Goal: Communication & Community: Answer question/provide support

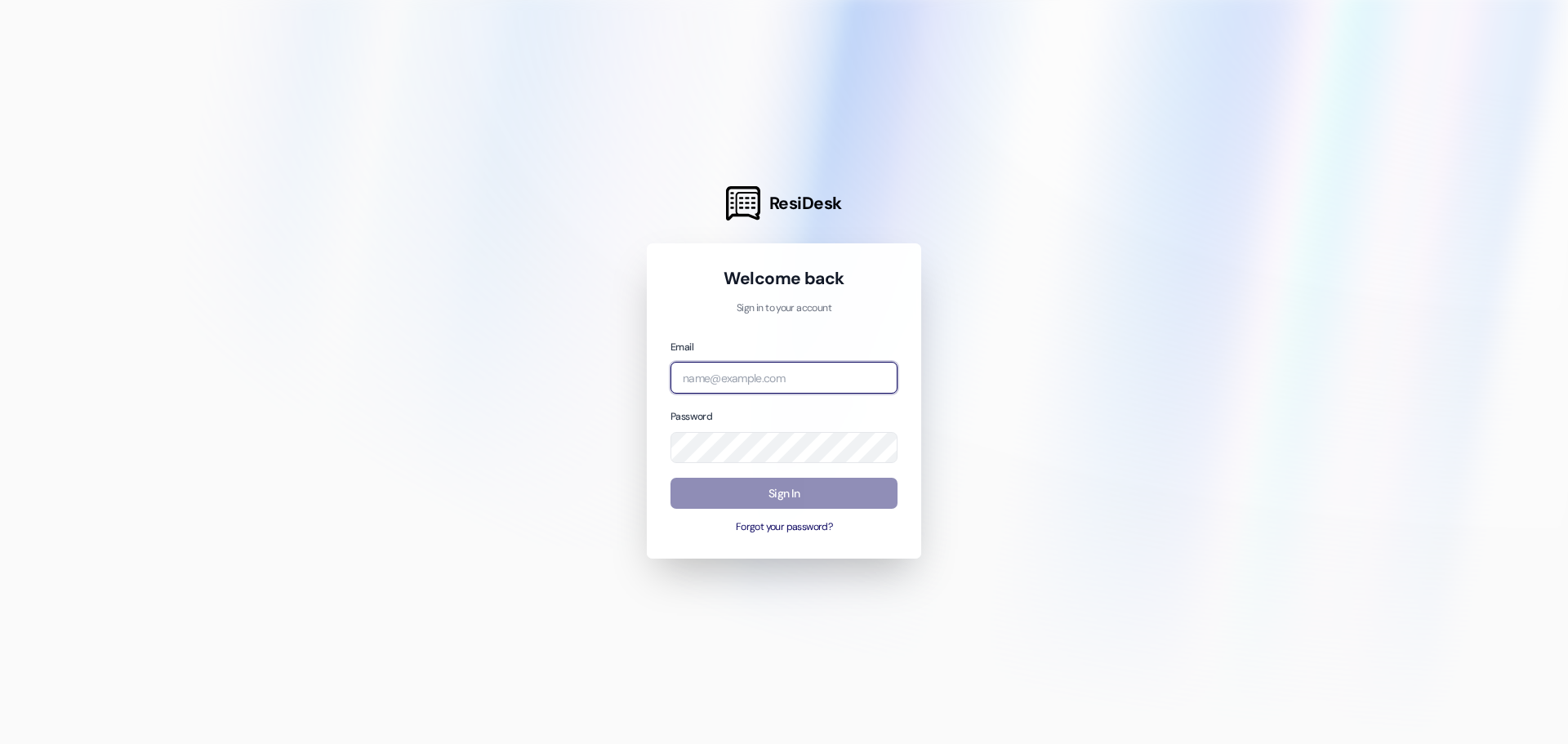
type input "[EMAIL_ADDRESS][DOMAIN_NAME]"
click at [861, 497] on button "Sign In" at bounding box center [784, 493] width 227 height 32
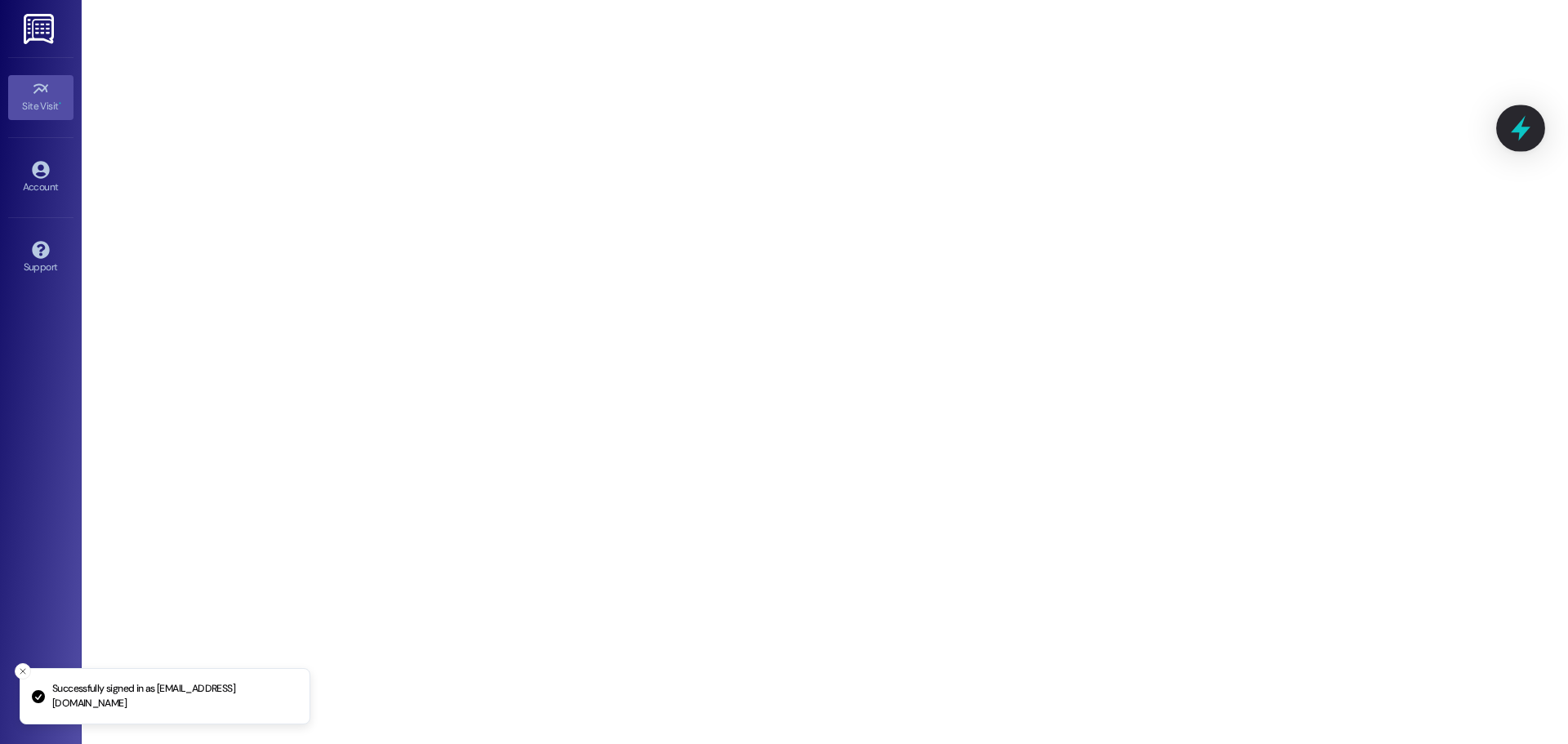
click at [1517, 125] on icon at bounding box center [1520, 128] width 20 height 25
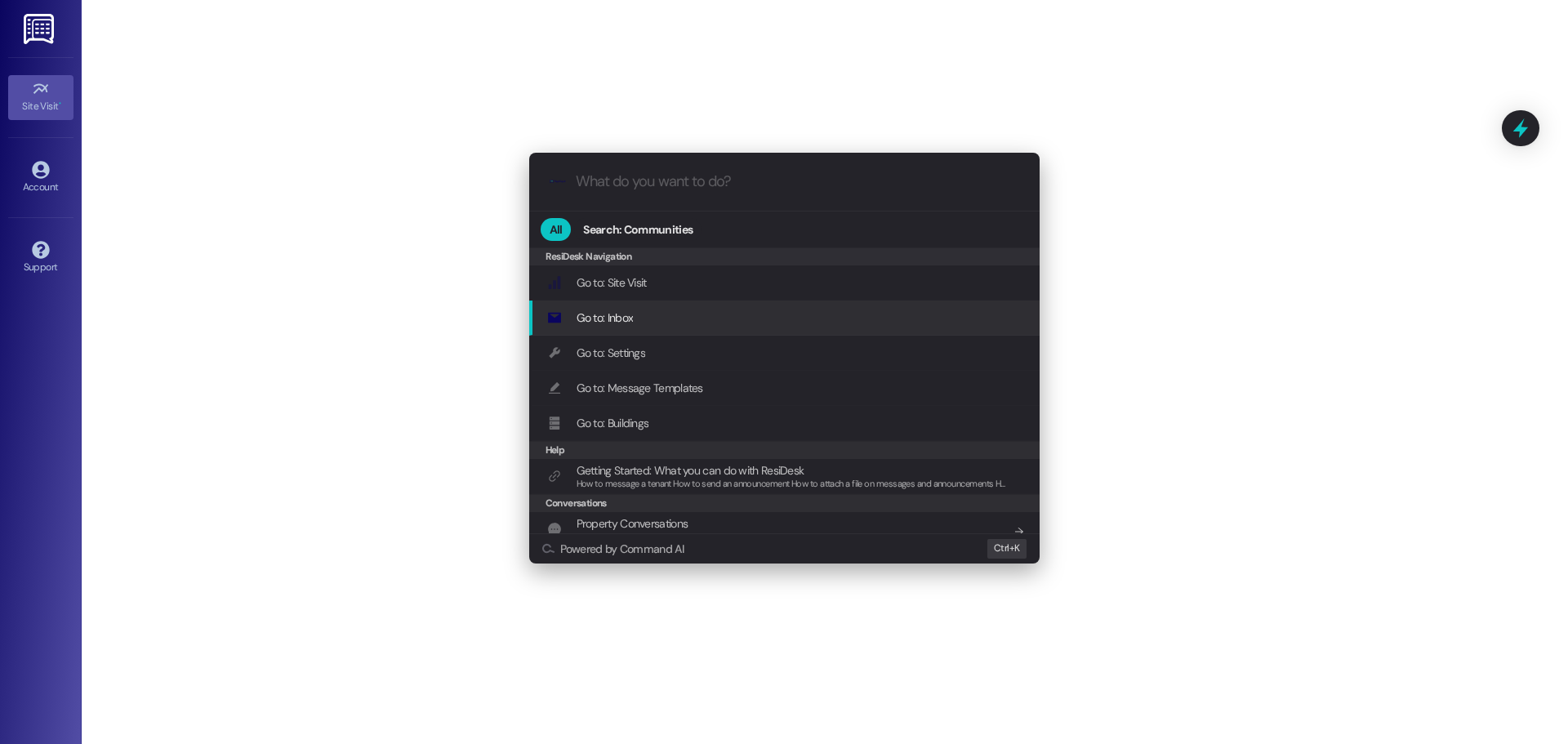
click at [645, 322] on div "Go to: Inbox Add shortcut" at bounding box center [786, 317] width 477 height 18
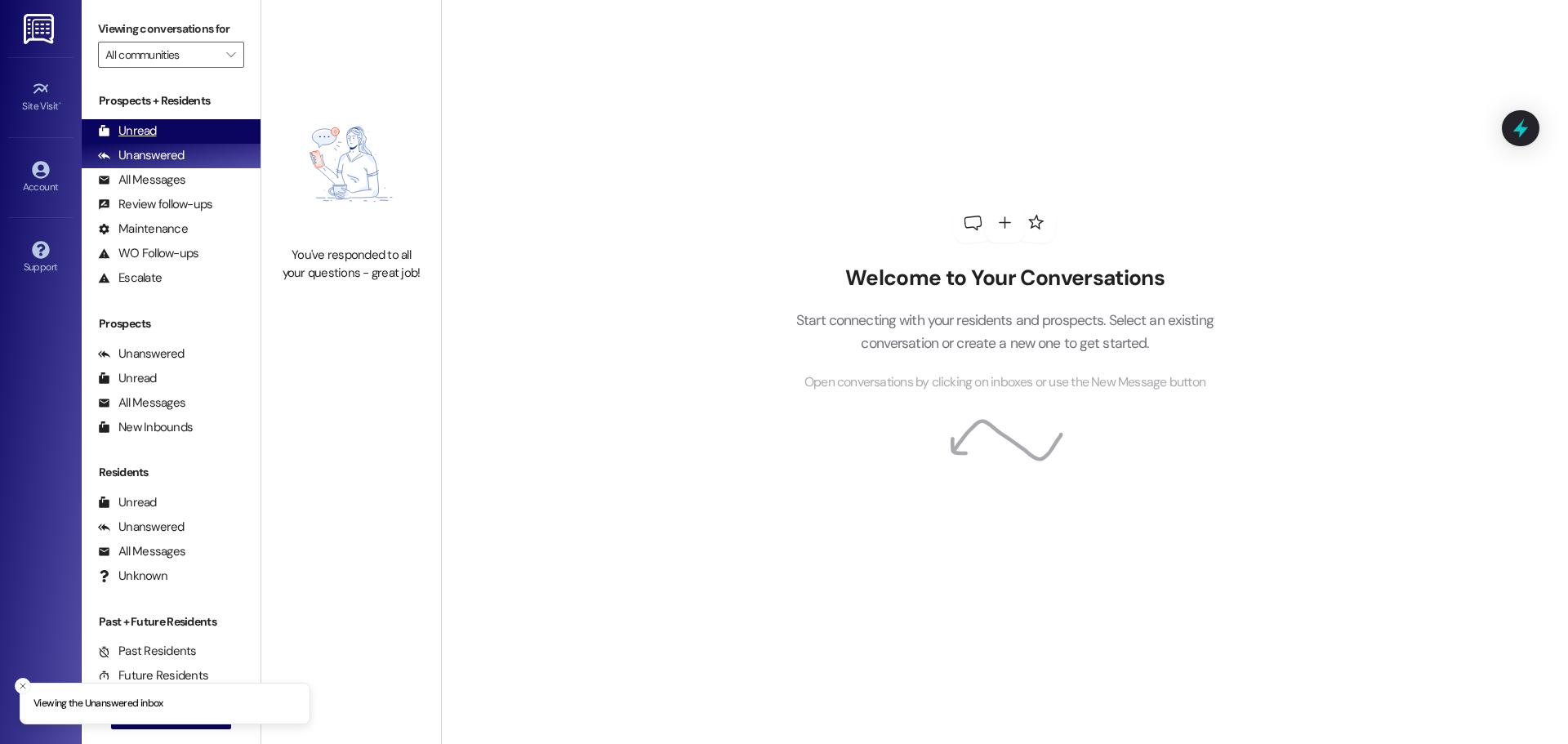
click at [167, 133] on div "Unread (0)" at bounding box center [171, 131] width 179 height 25
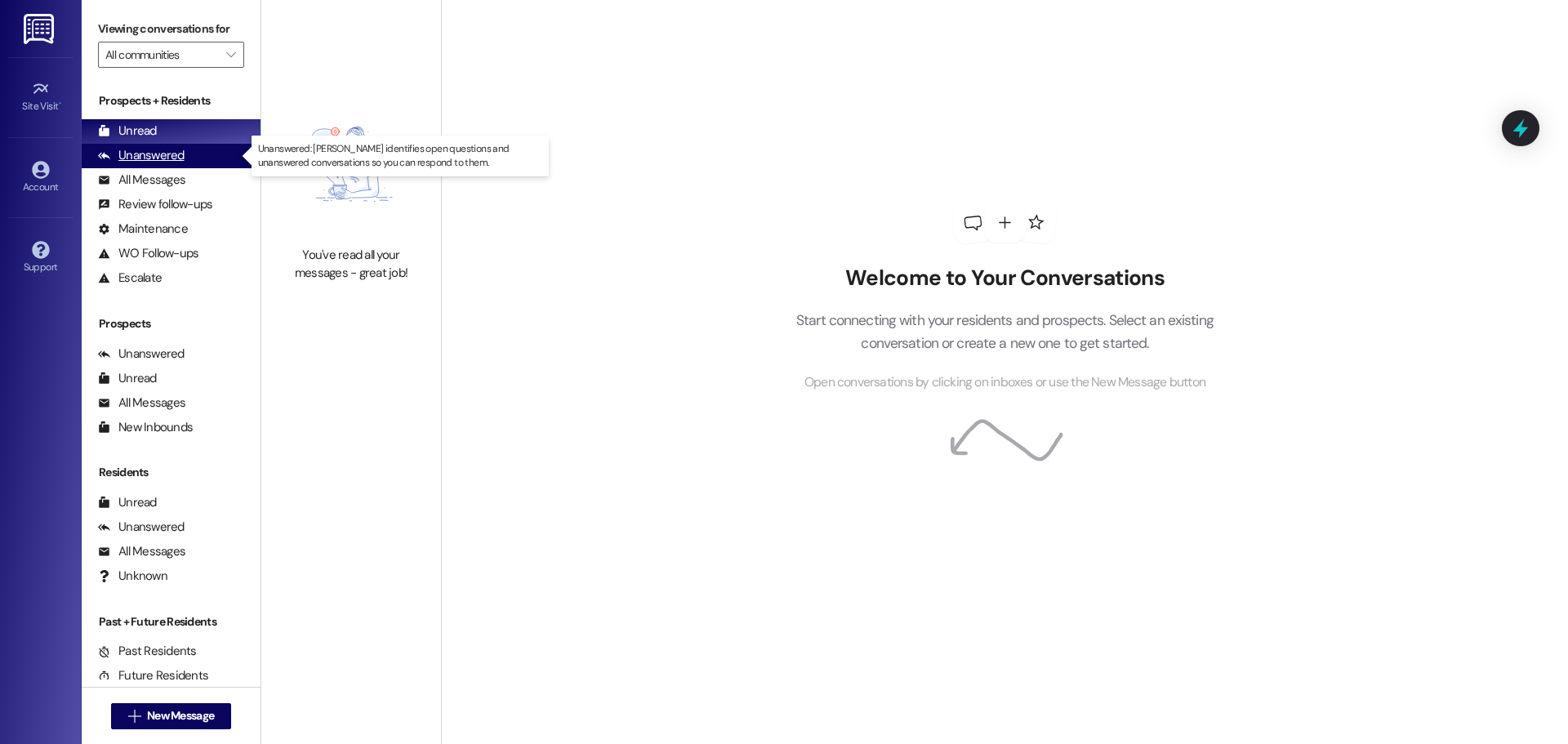
click at [159, 158] on div "Unanswered" at bounding box center [141, 156] width 87 height 17
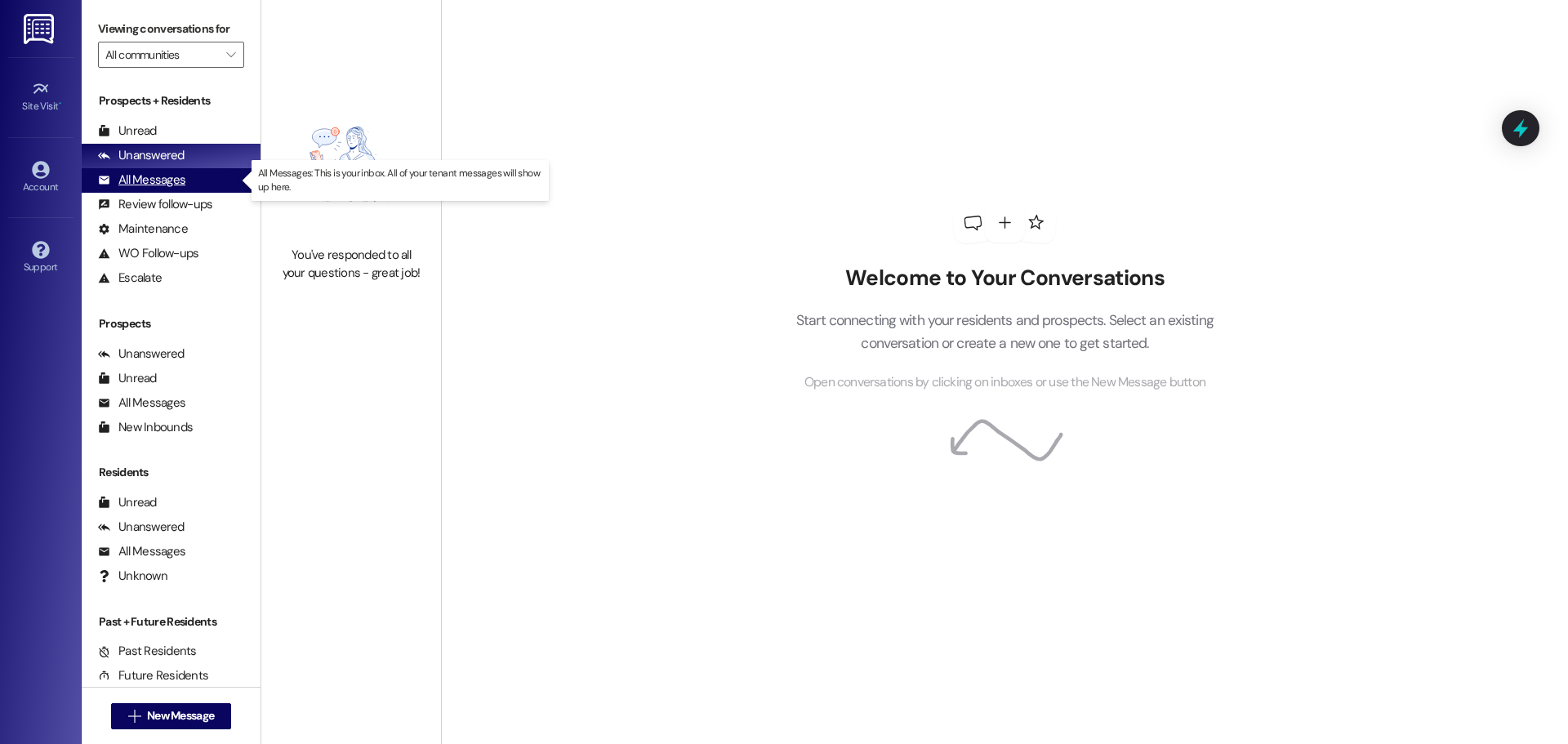
click at [164, 179] on div "All Messages" at bounding box center [142, 180] width 88 height 17
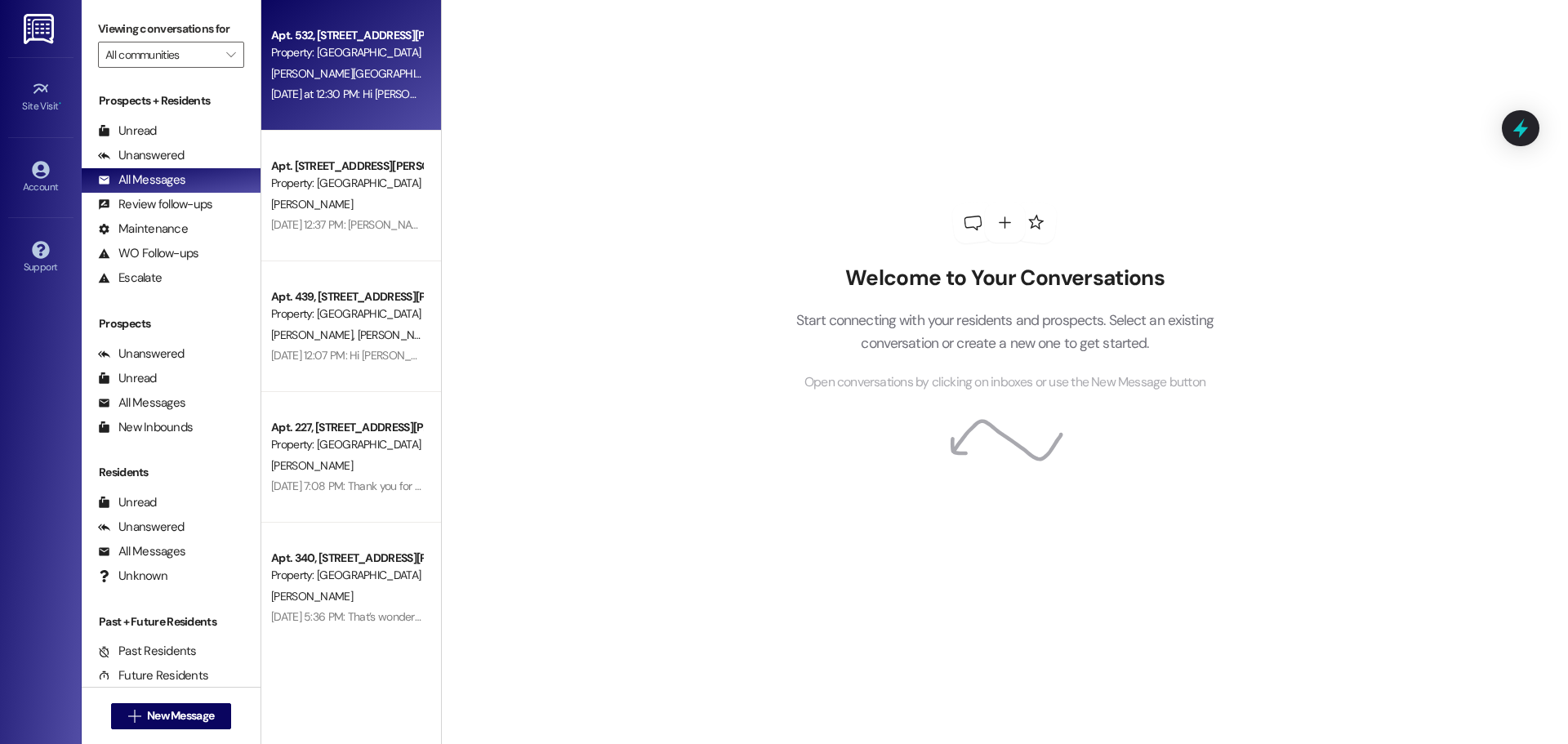
click at [367, 116] on div "Apt. 532, [STREET_ADDRESS][PERSON_NAME] Property: [GEOGRAPHIC_DATA] [PERSON_NAM…" at bounding box center [350, 65] width 179 height 131
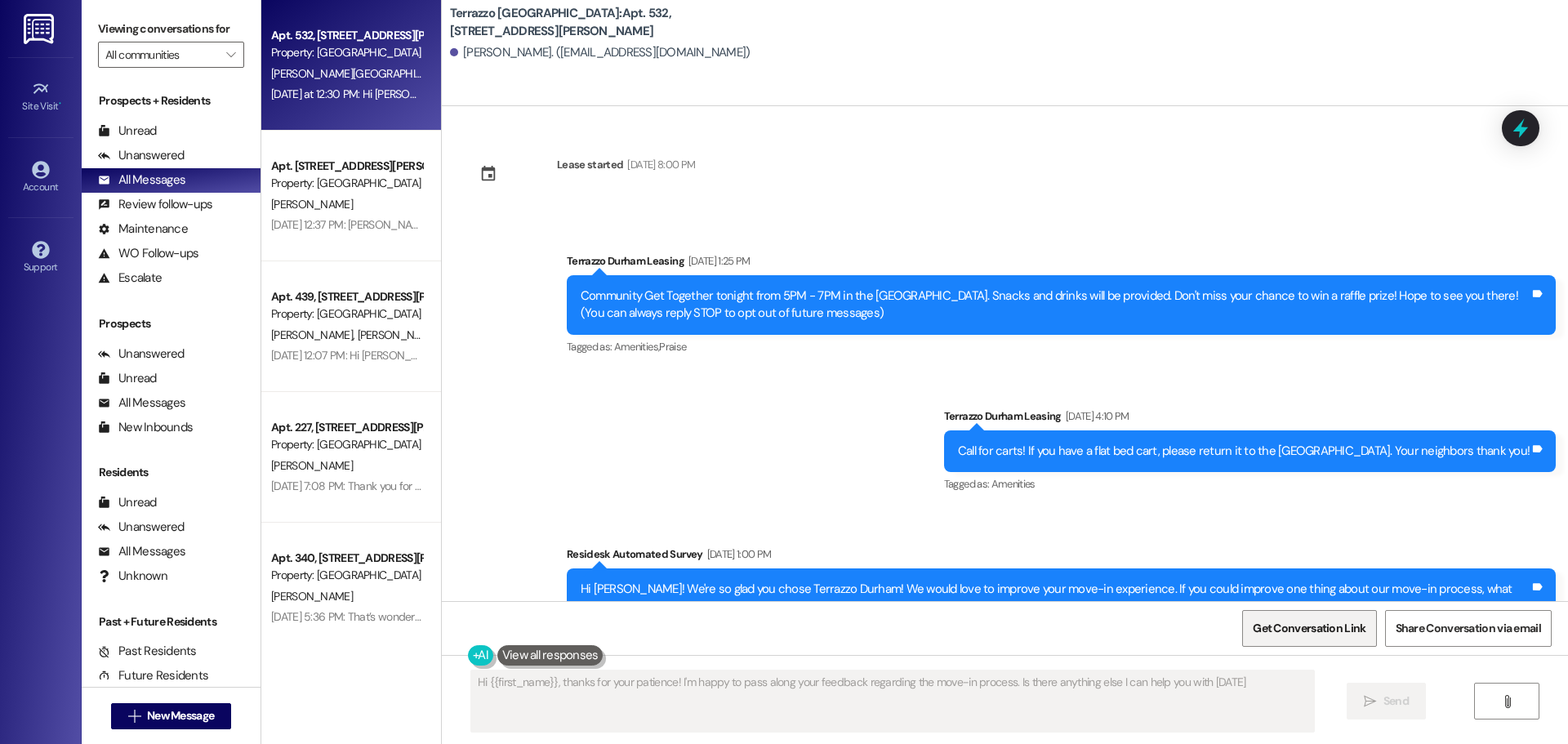
type textarea "Hi {{first_name}}, thanks for your patience! I'm happy to pass along your feedb…"
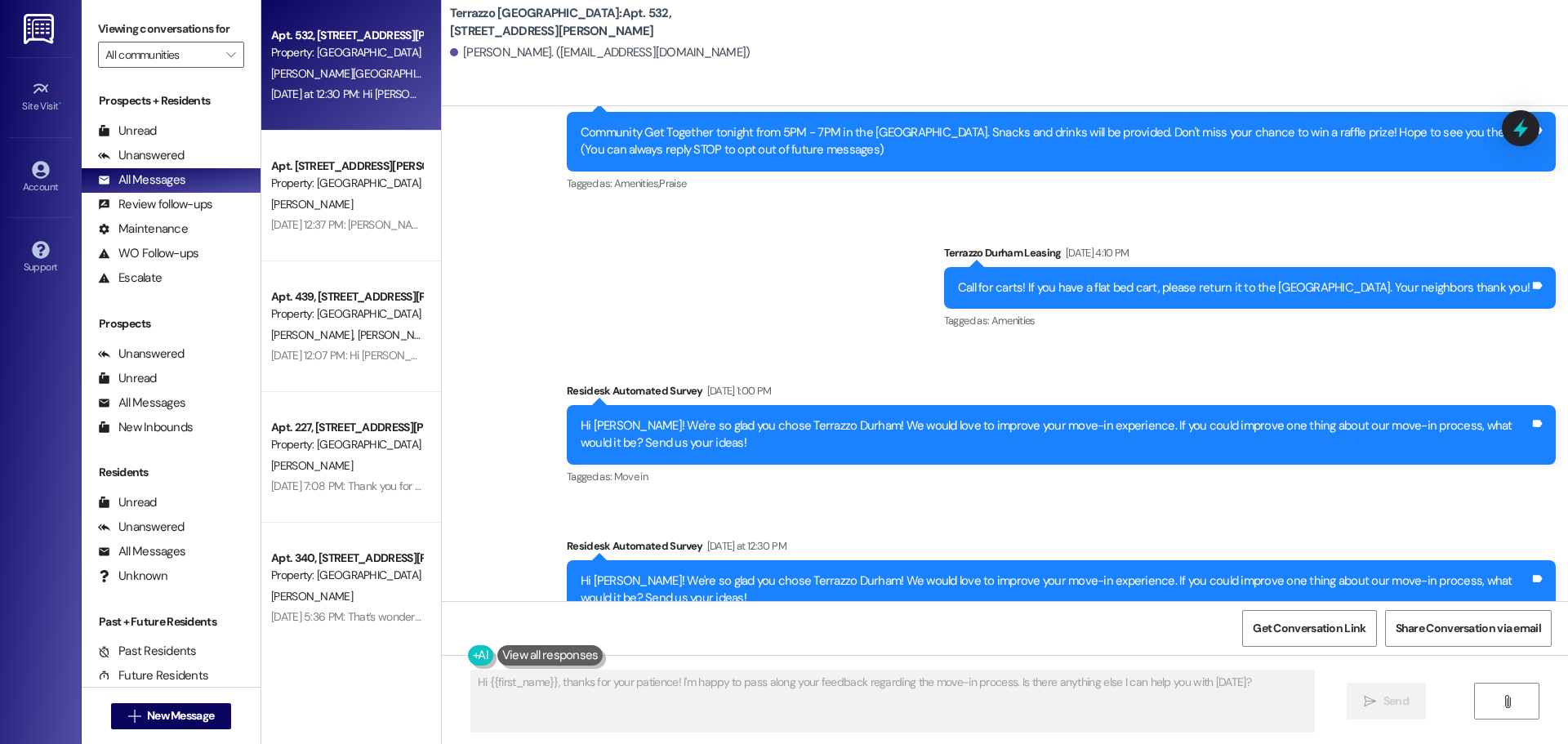
scroll to position [219, 0]
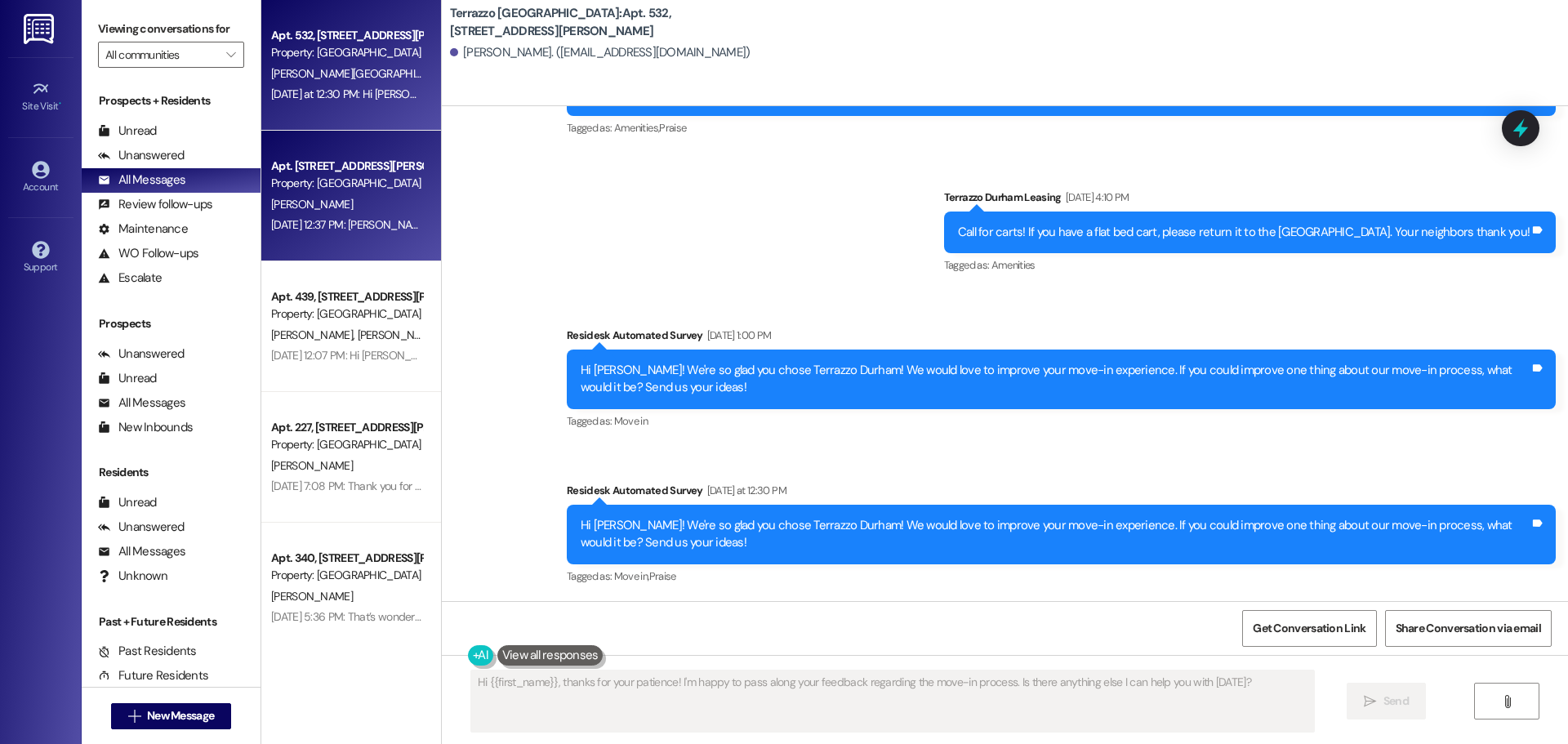
click at [376, 195] on div "[PERSON_NAME]" at bounding box center [347, 204] width 155 height 21
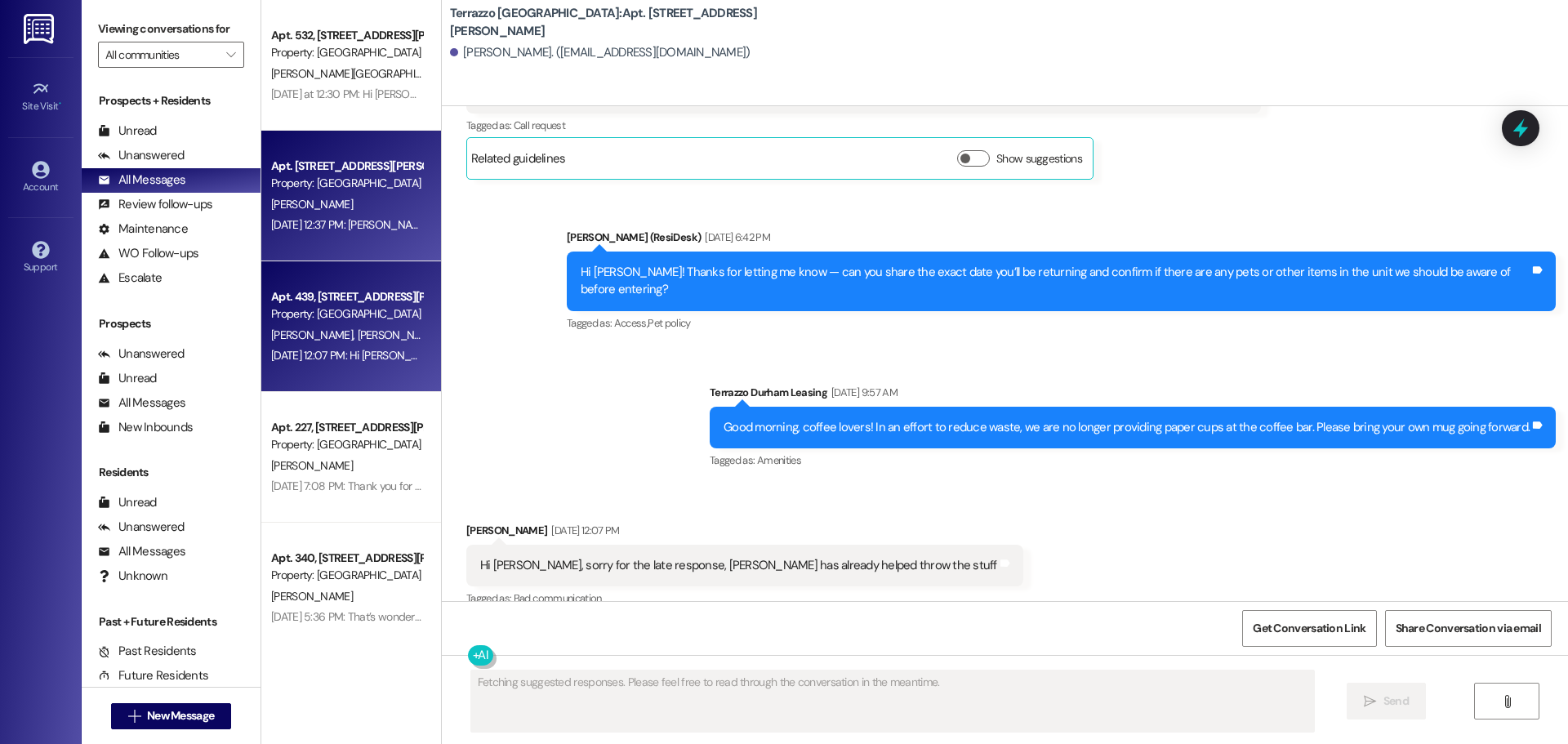
scroll to position [992, 0]
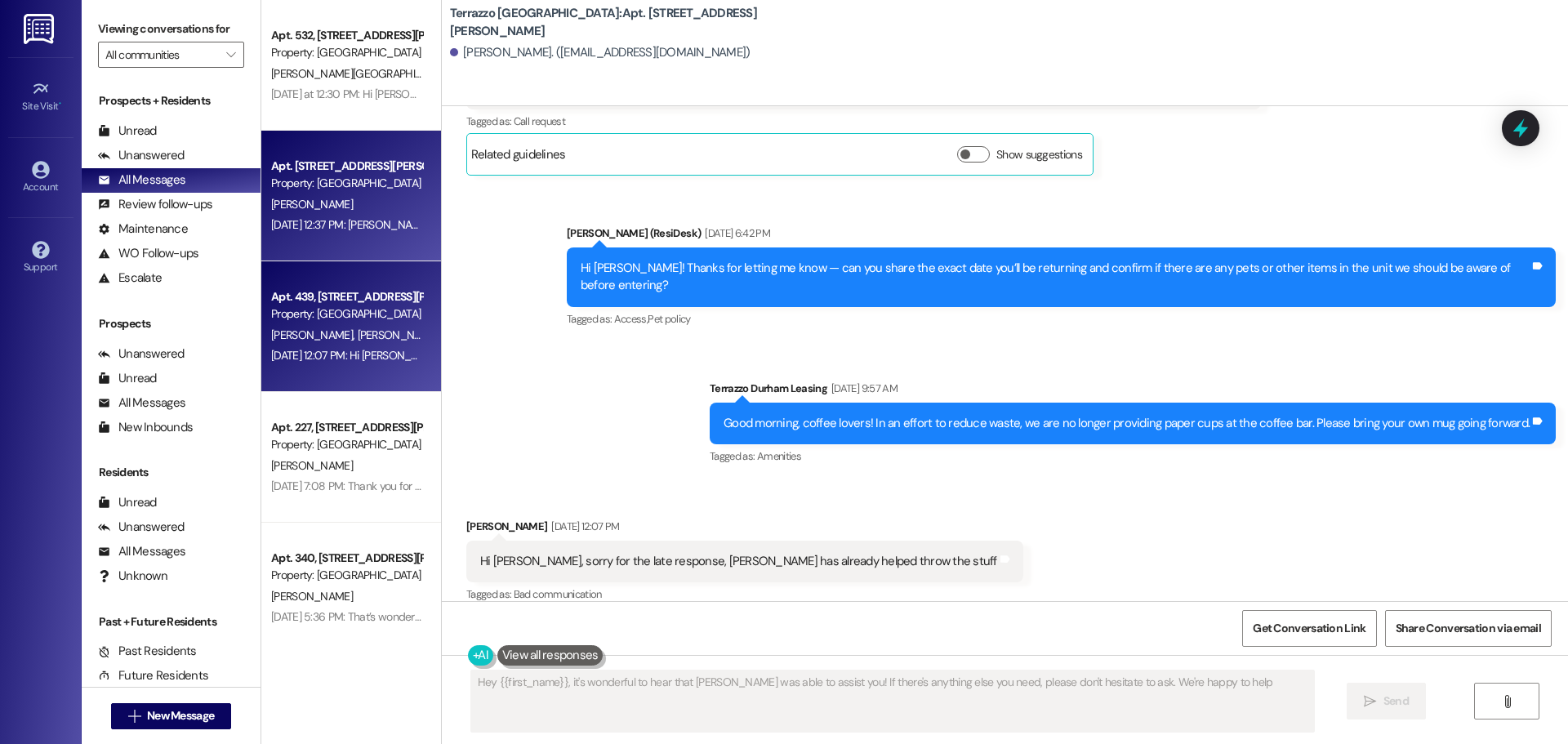
type textarea "Hey {{first_name}}, it's wonderful to hear that [PERSON_NAME] was able to assis…"
click at [380, 326] on div "[PERSON_NAME] [PERSON_NAME]" at bounding box center [347, 335] width 155 height 21
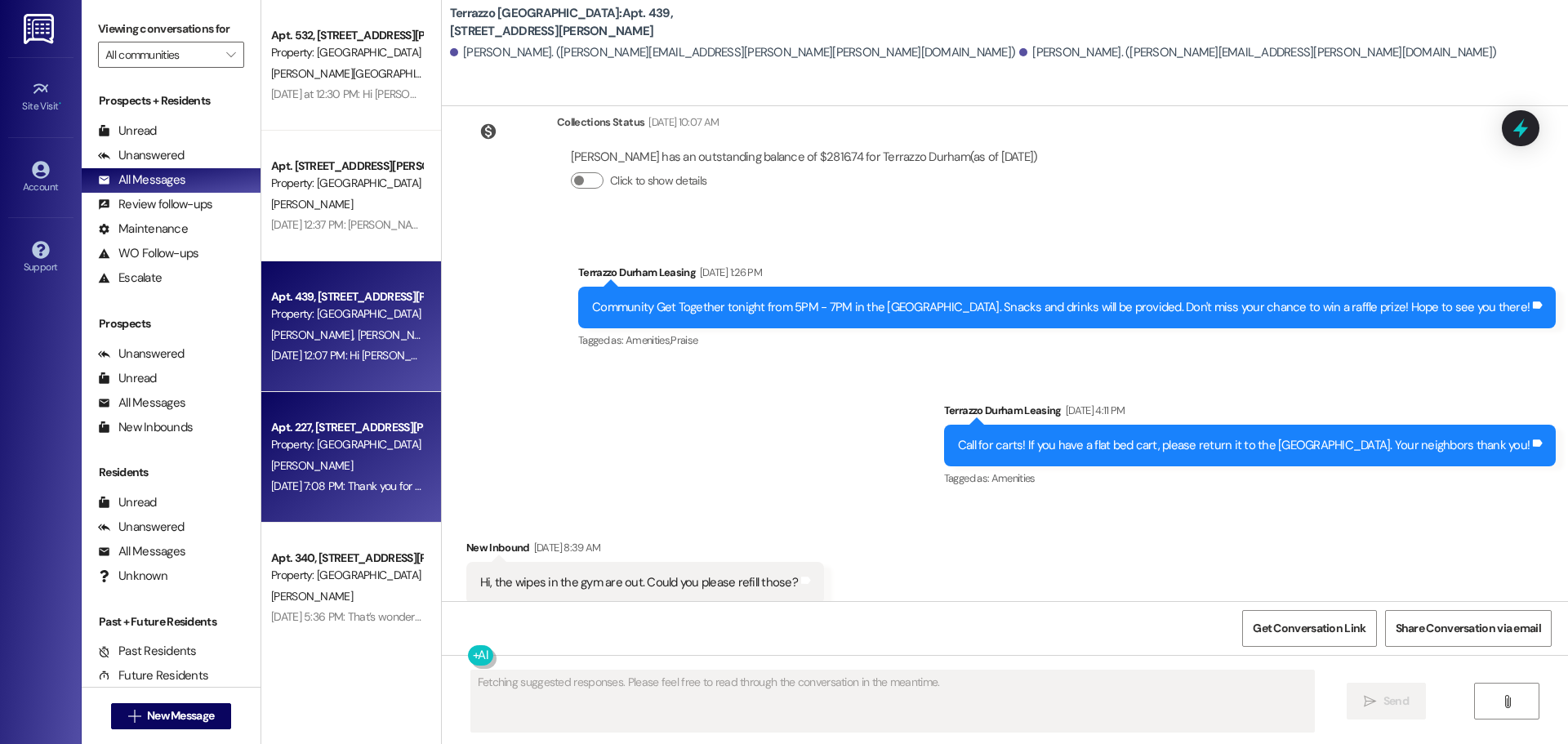
scroll to position [3156, 0]
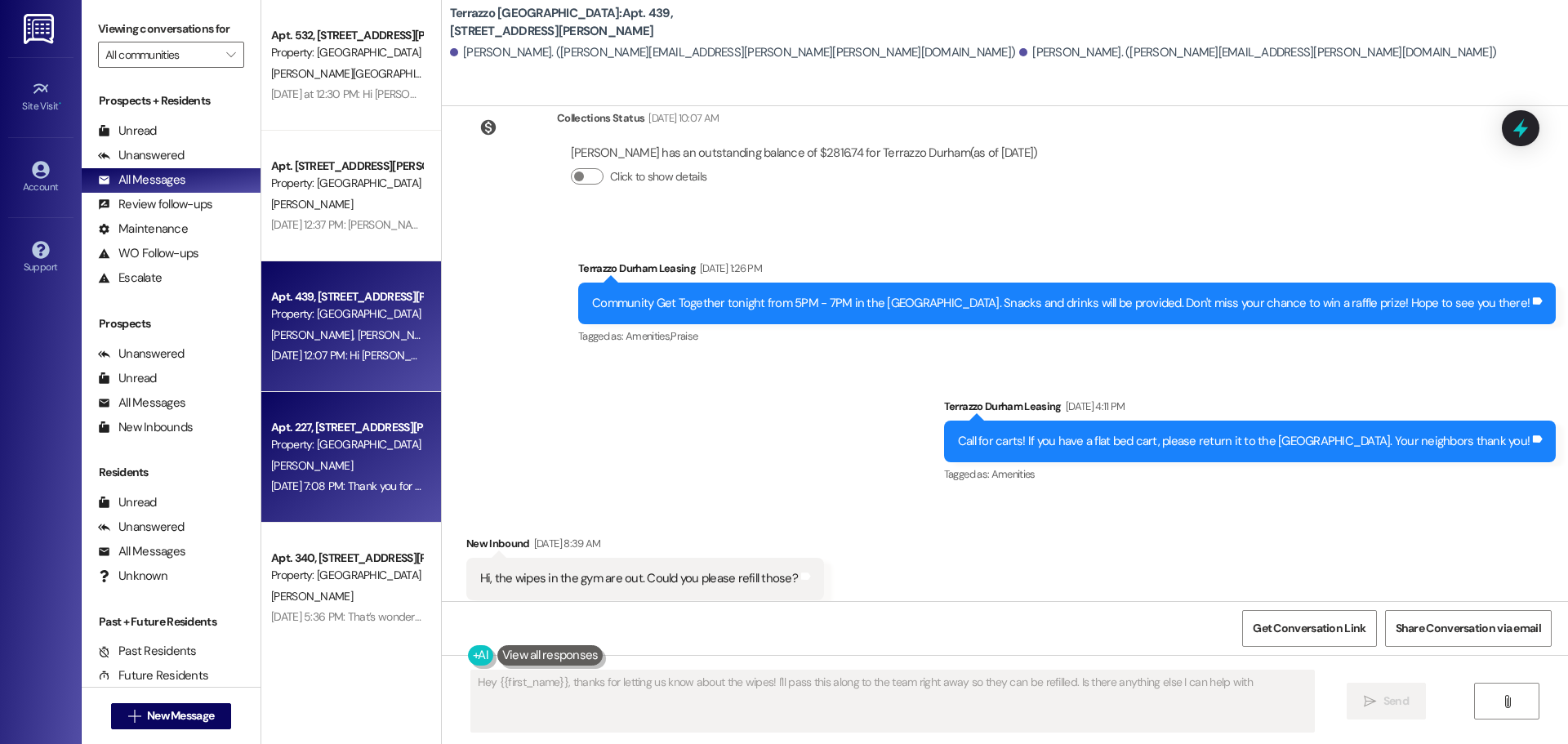
type textarea "Hey {{first_name}}, thanks for letting us know about the wipes! I'll pass this …"
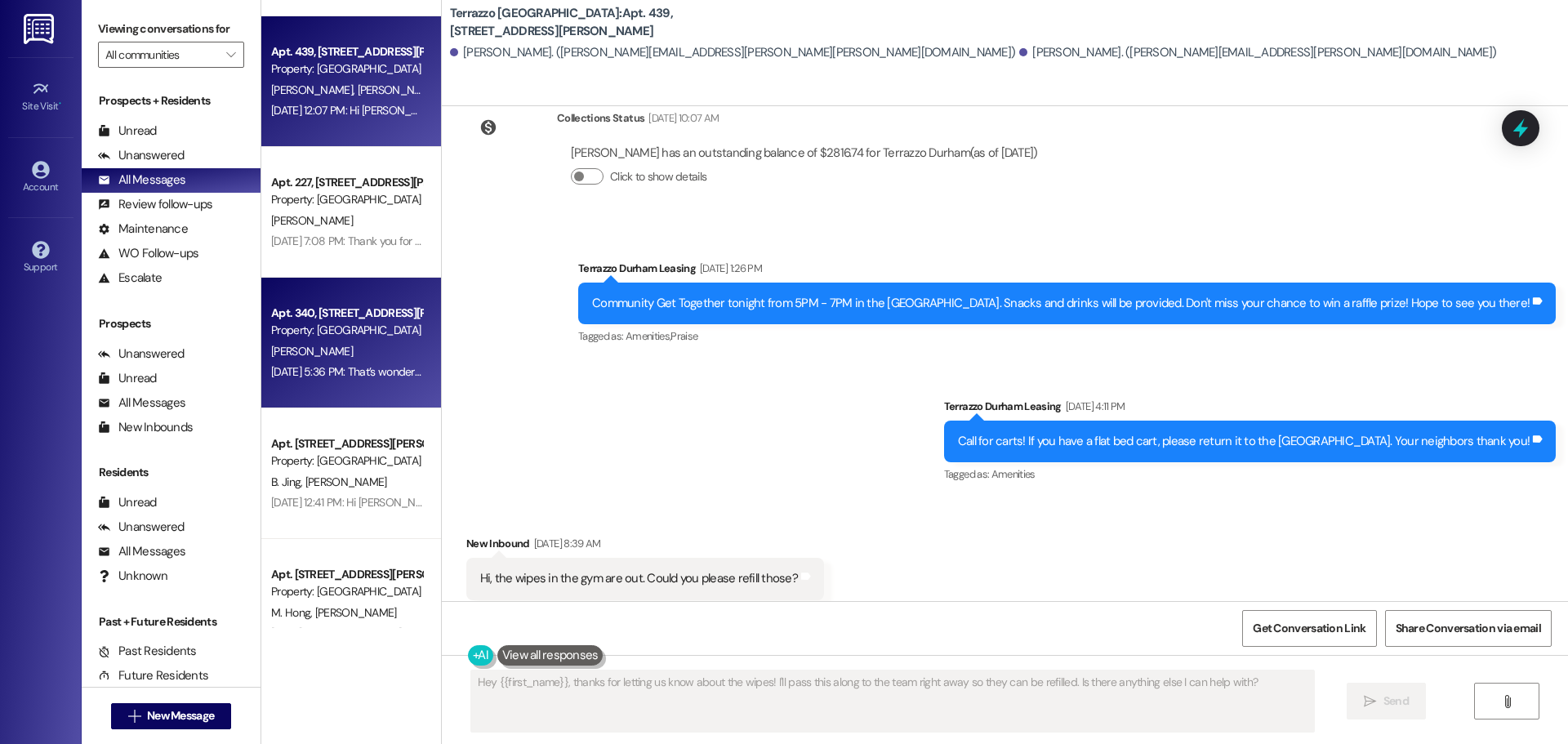
scroll to position [163, 0]
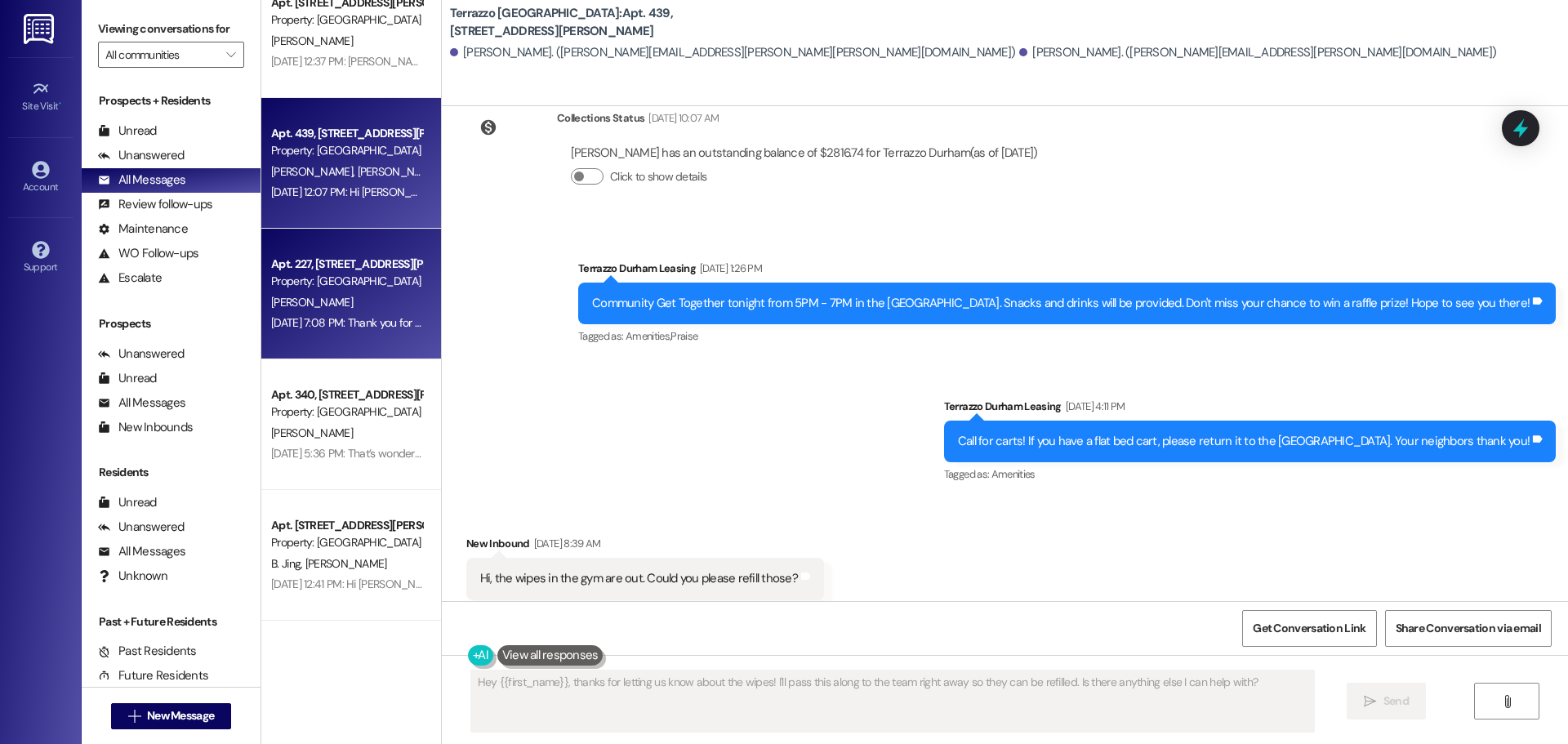
click at [404, 292] on div "[PERSON_NAME]" at bounding box center [347, 302] width 155 height 21
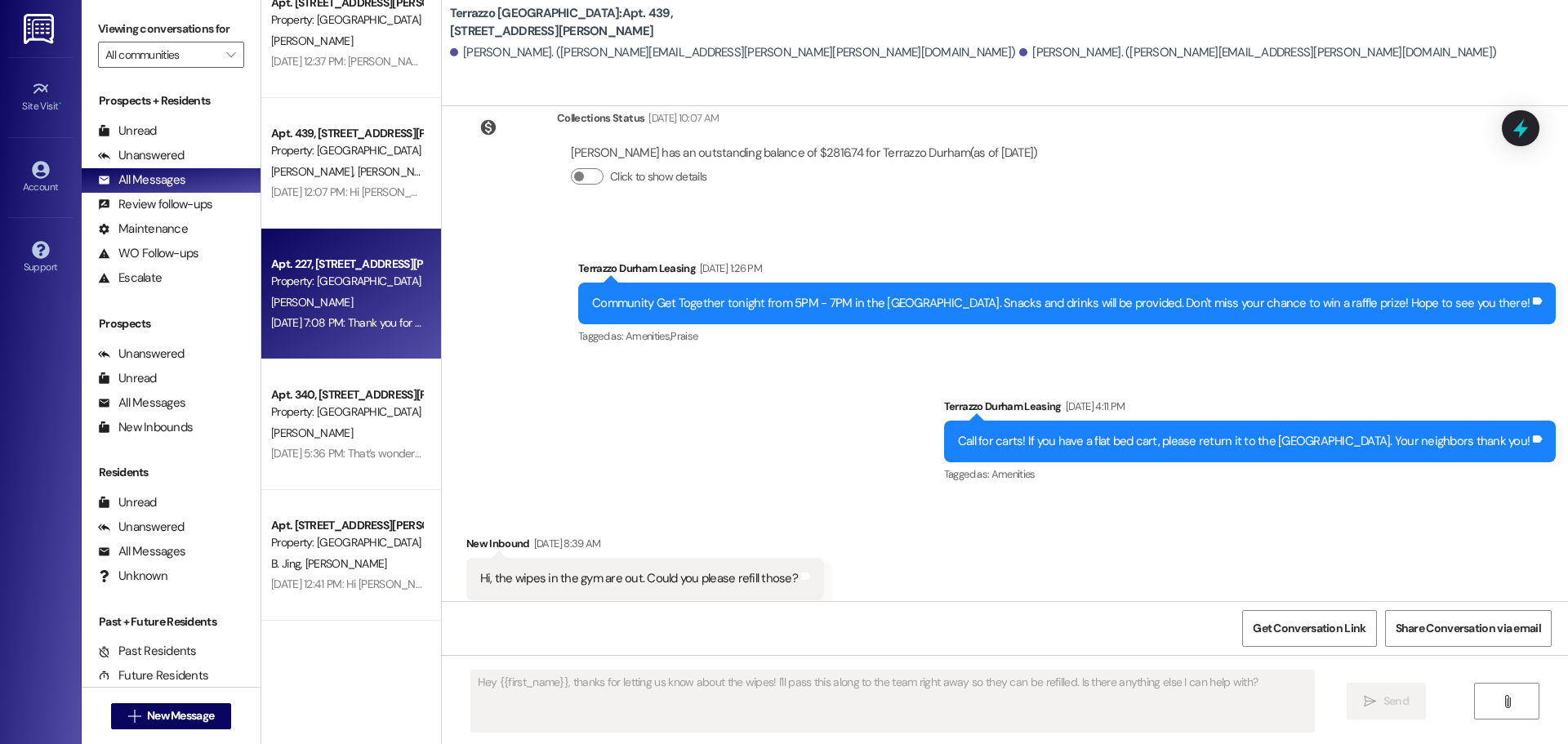
type textarea "Fetching suggested responses. Please feel free to read through the conversation…"
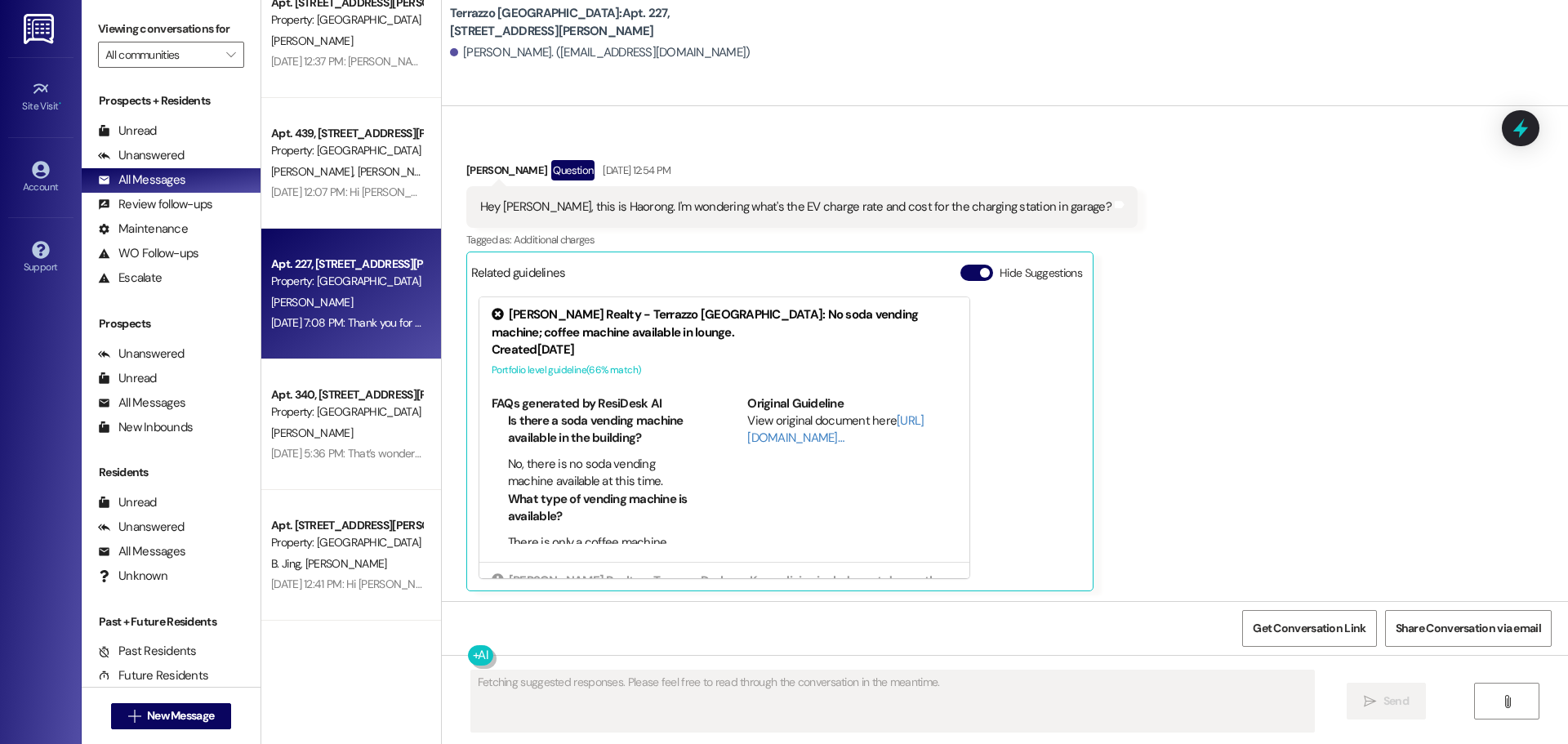
scroll to position [436, 0]
type textarea "{{first_name}}, I'm on it! I'll follow up with the EV charge rate and cost for …"
click at [960, 271] on button "Hide Suggestions" at bounding box center [976, 270] width 33 height 16
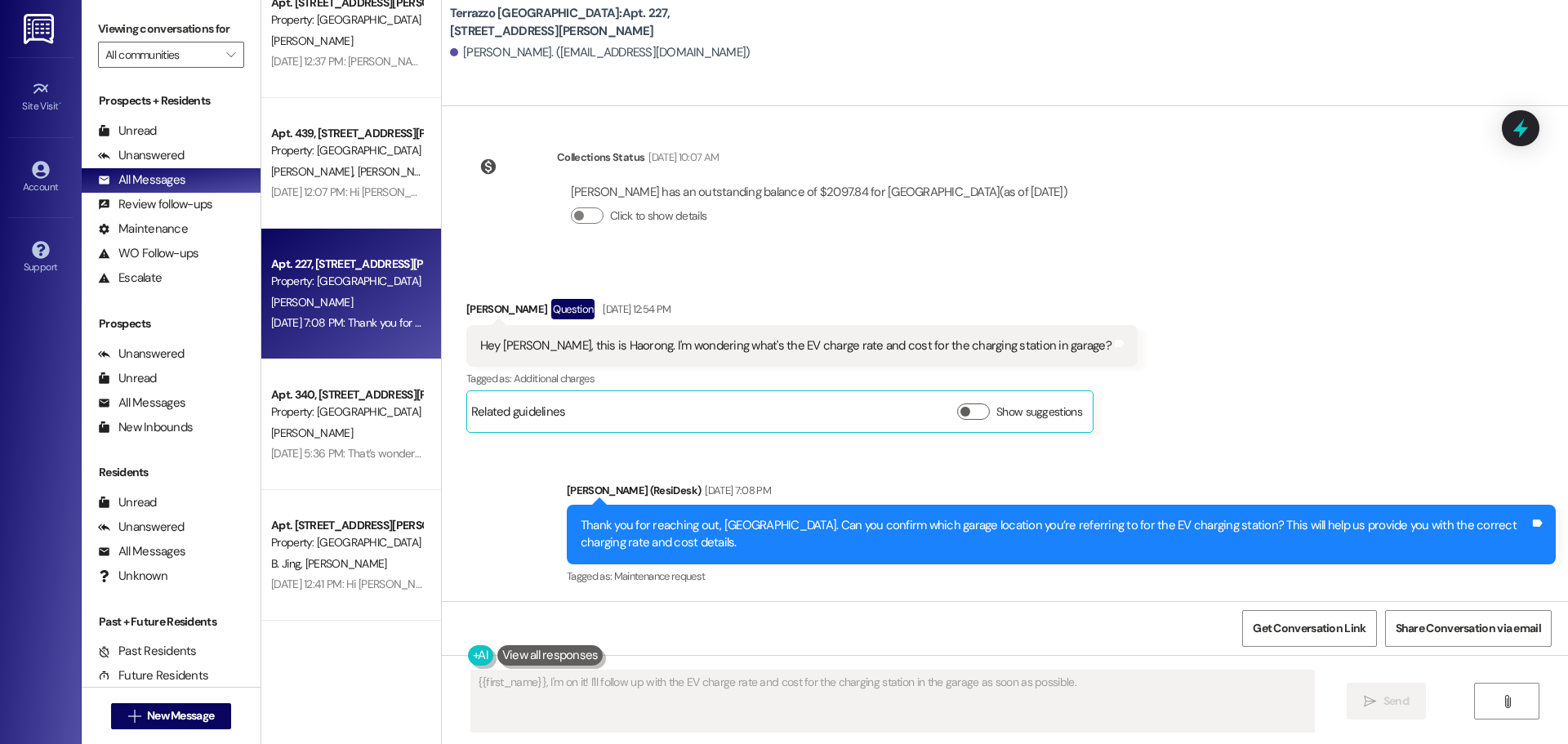
scroll to position [294, 0]
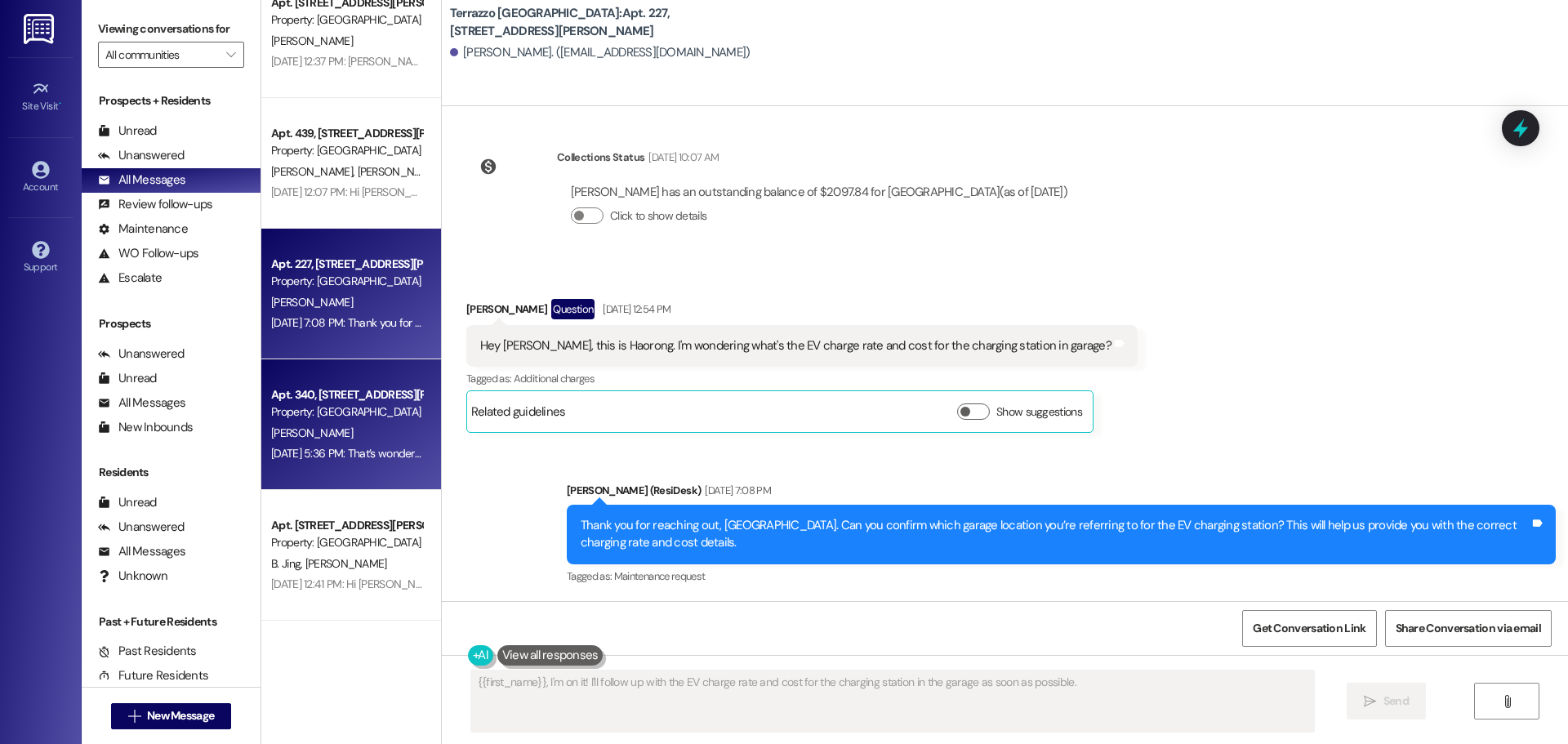
click at [366, 413] on div "Property: [GEOGRAPHIC_DATA]" at bounding box center [347, 412] width 151 height 17
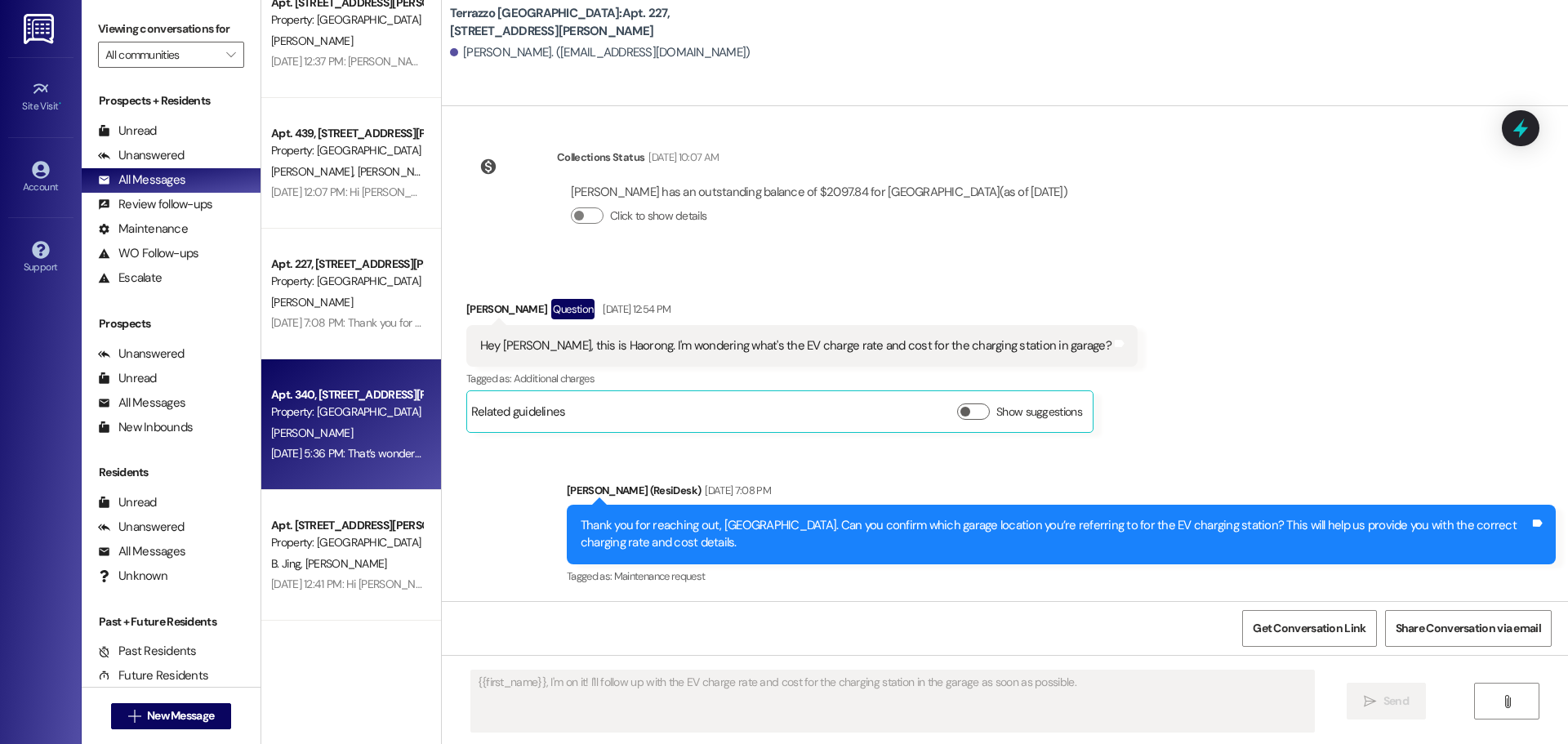
type textarea "Fetching suggested responses. Please feel free to read through the conversation…"
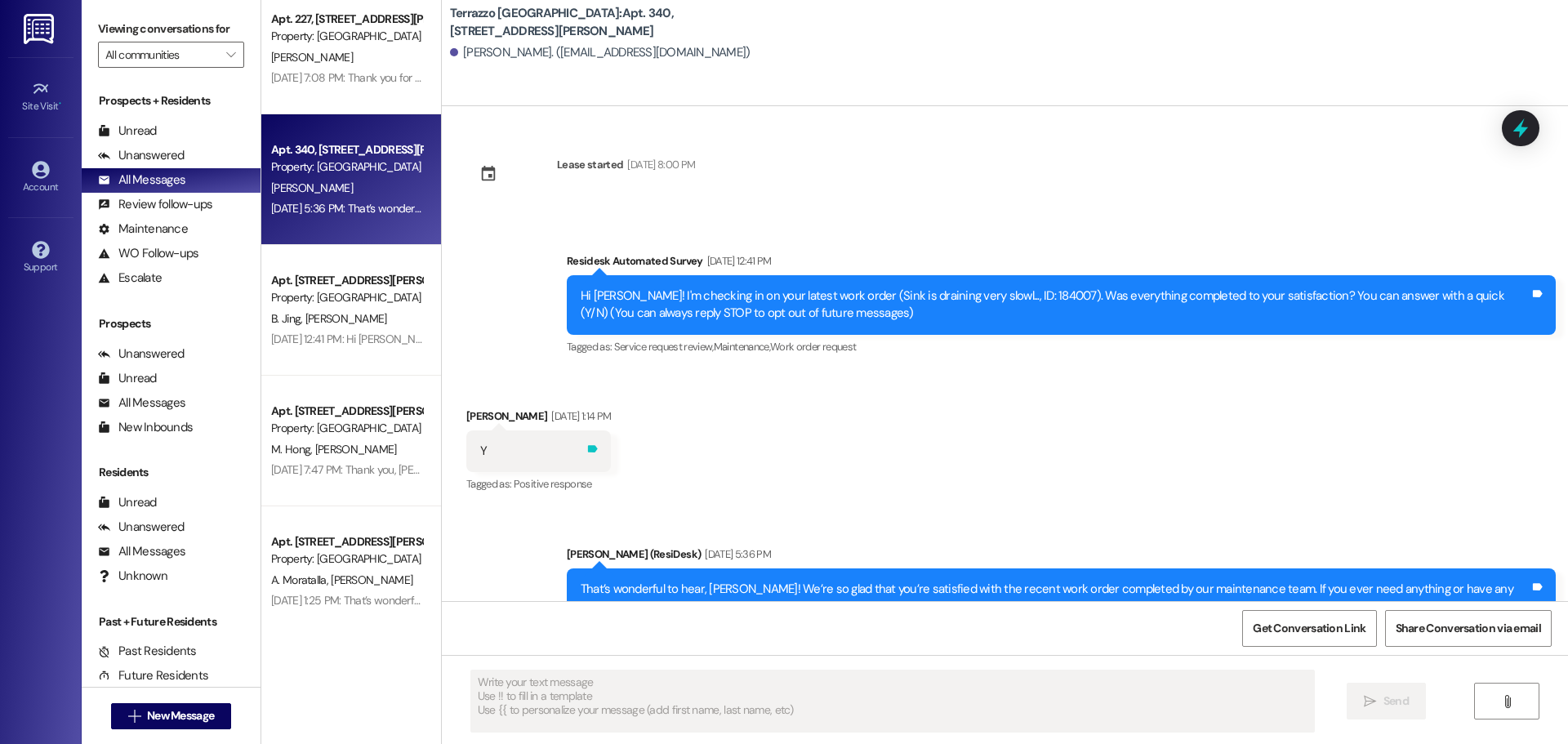
scroll to position [64, 0]
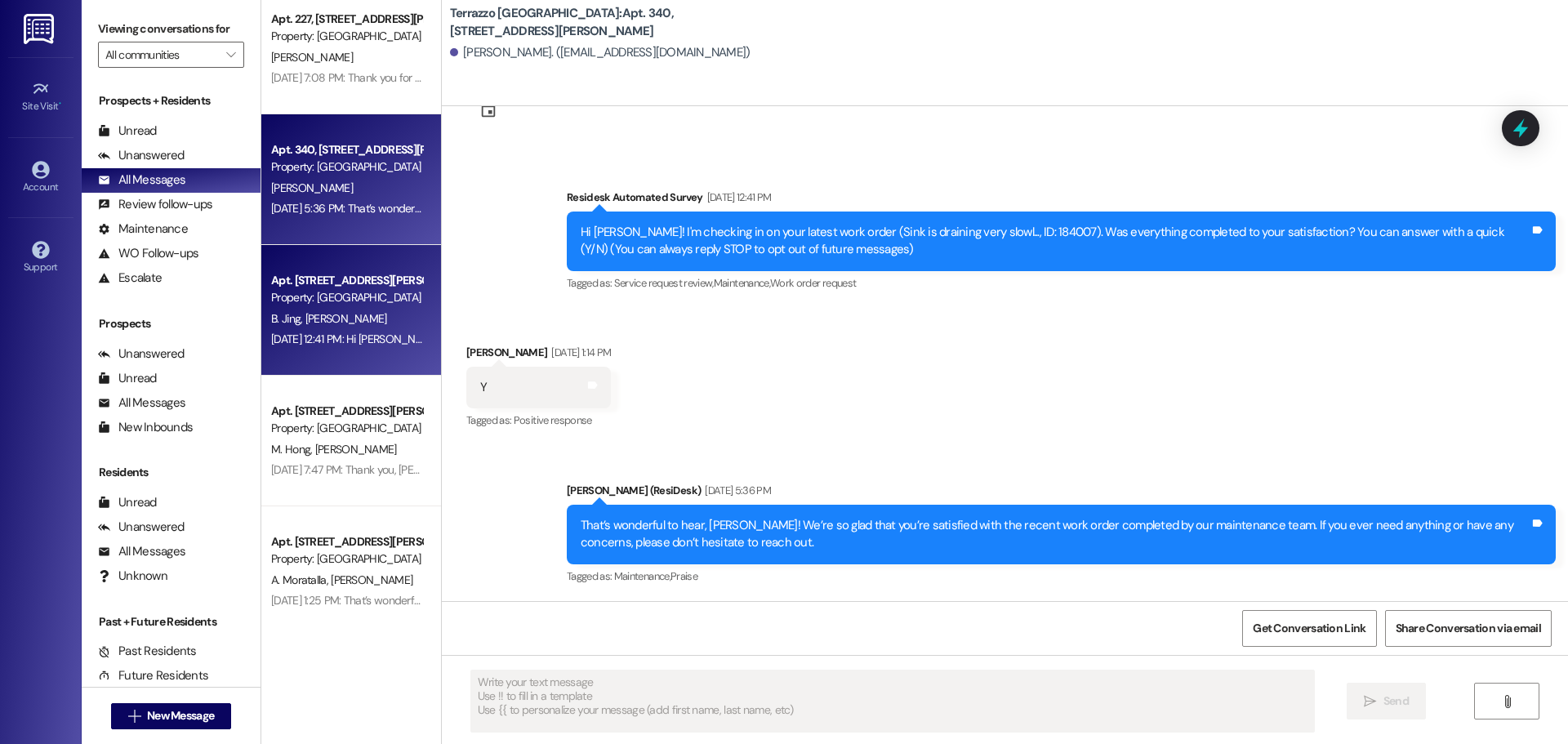
click at [361, 301] on div "Property: [GEOGRAPHIC_DATA]" at bounding box center [347, 298] width 151 height 17
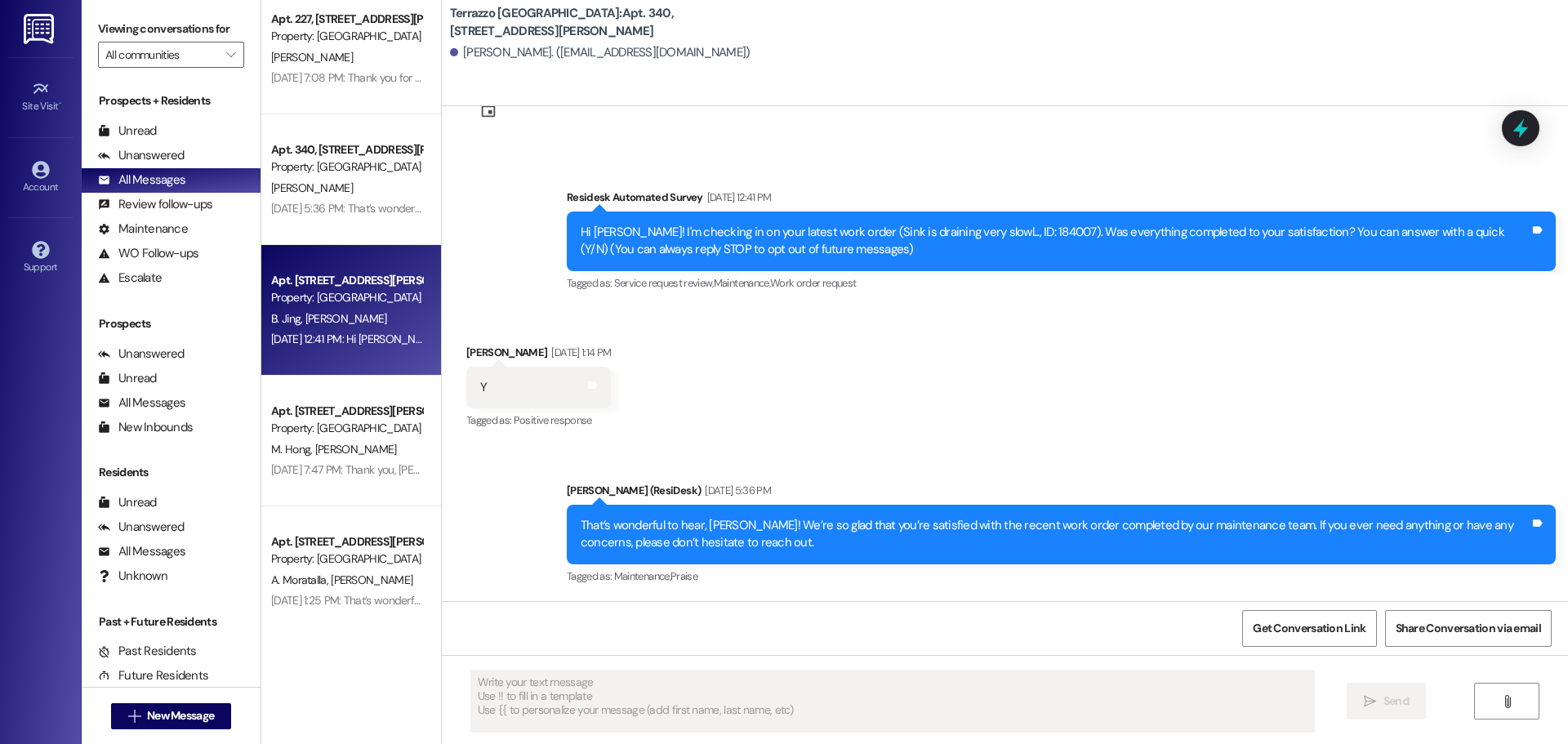
type textarea "Fetching suggested responses. Please feel free to read through the conversation…"
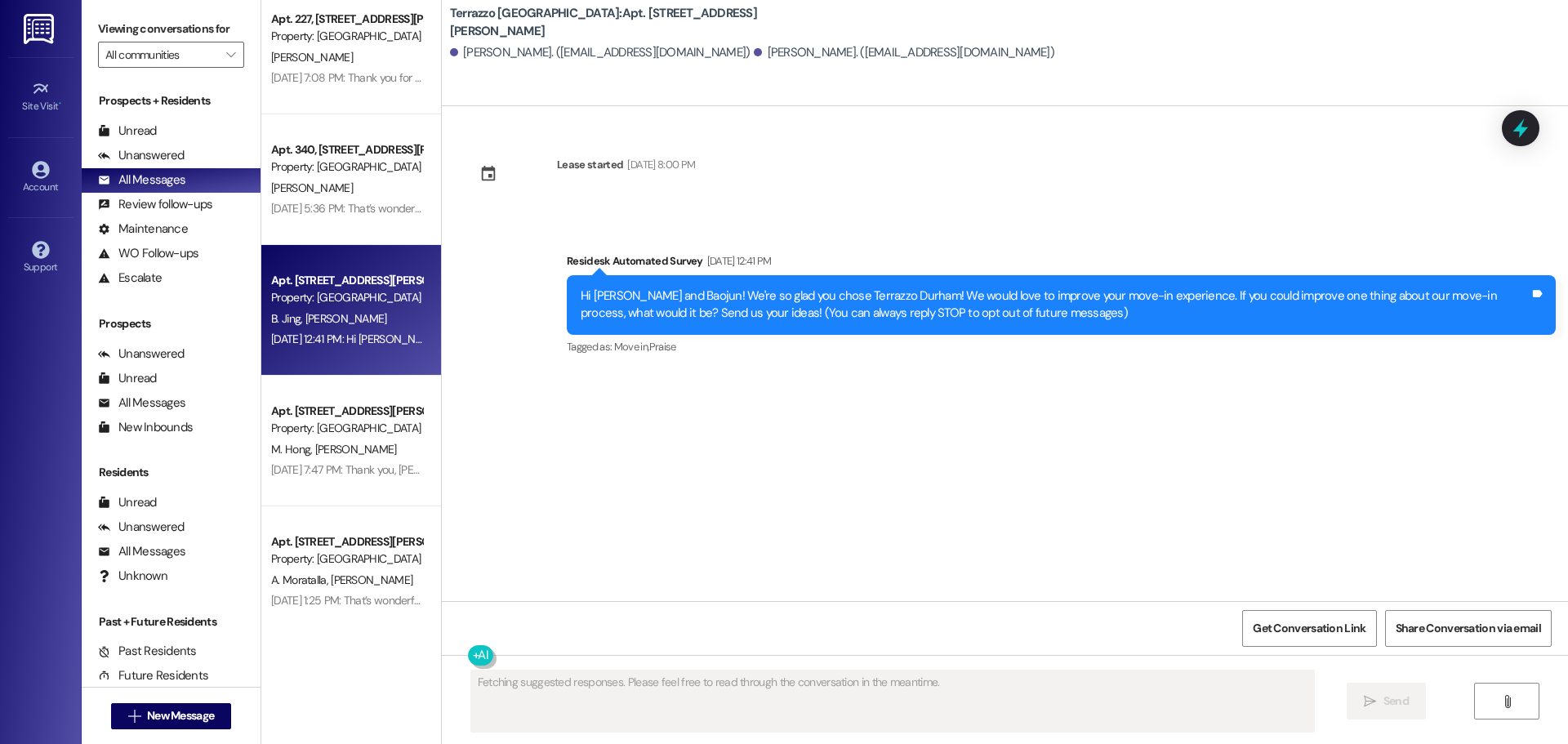
scroll to position [0, 0]
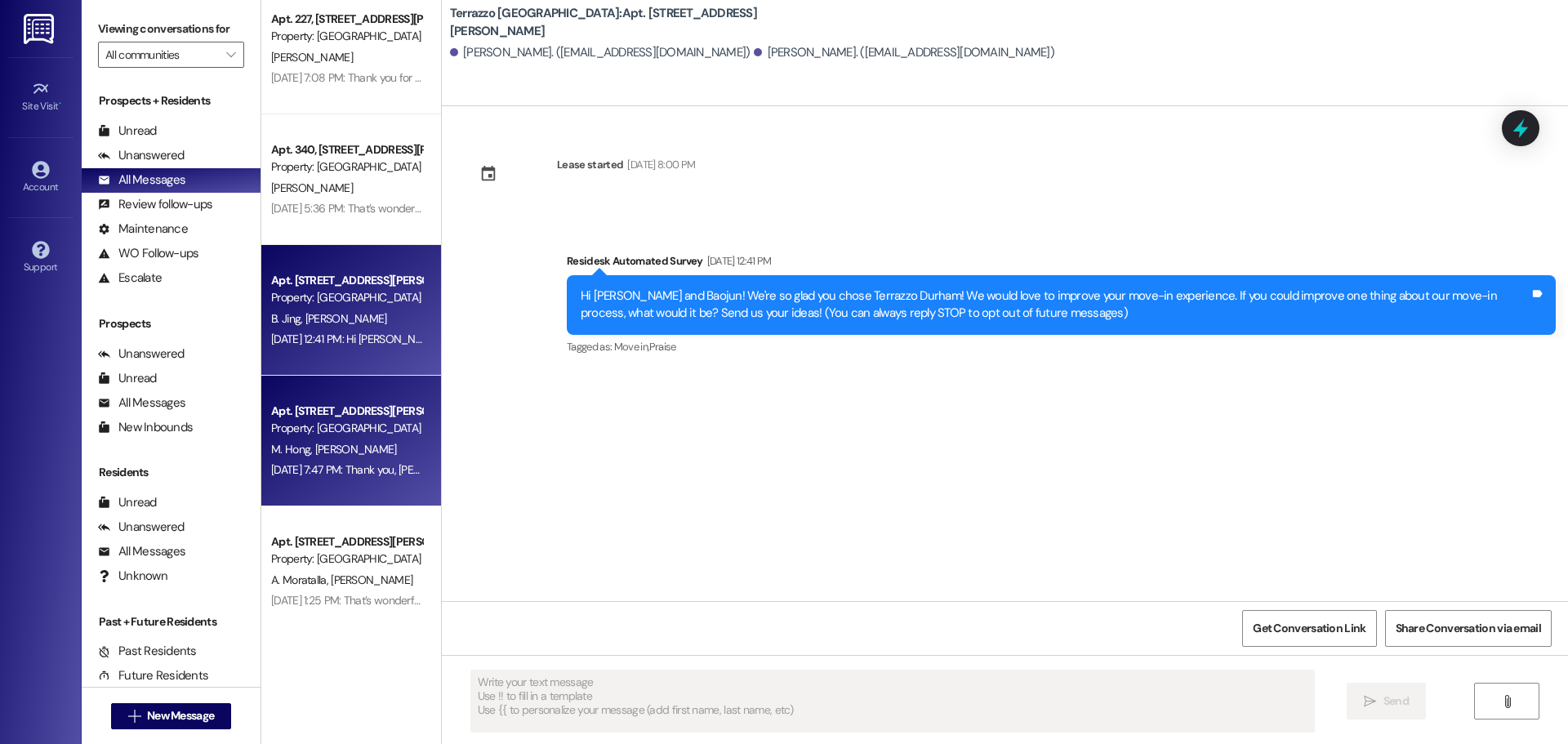
click at [366, 414] on div "Apt. [STREET_ADDRESS][PERSON_NAME]" at bounding box center [347, 412] width 151 height 17
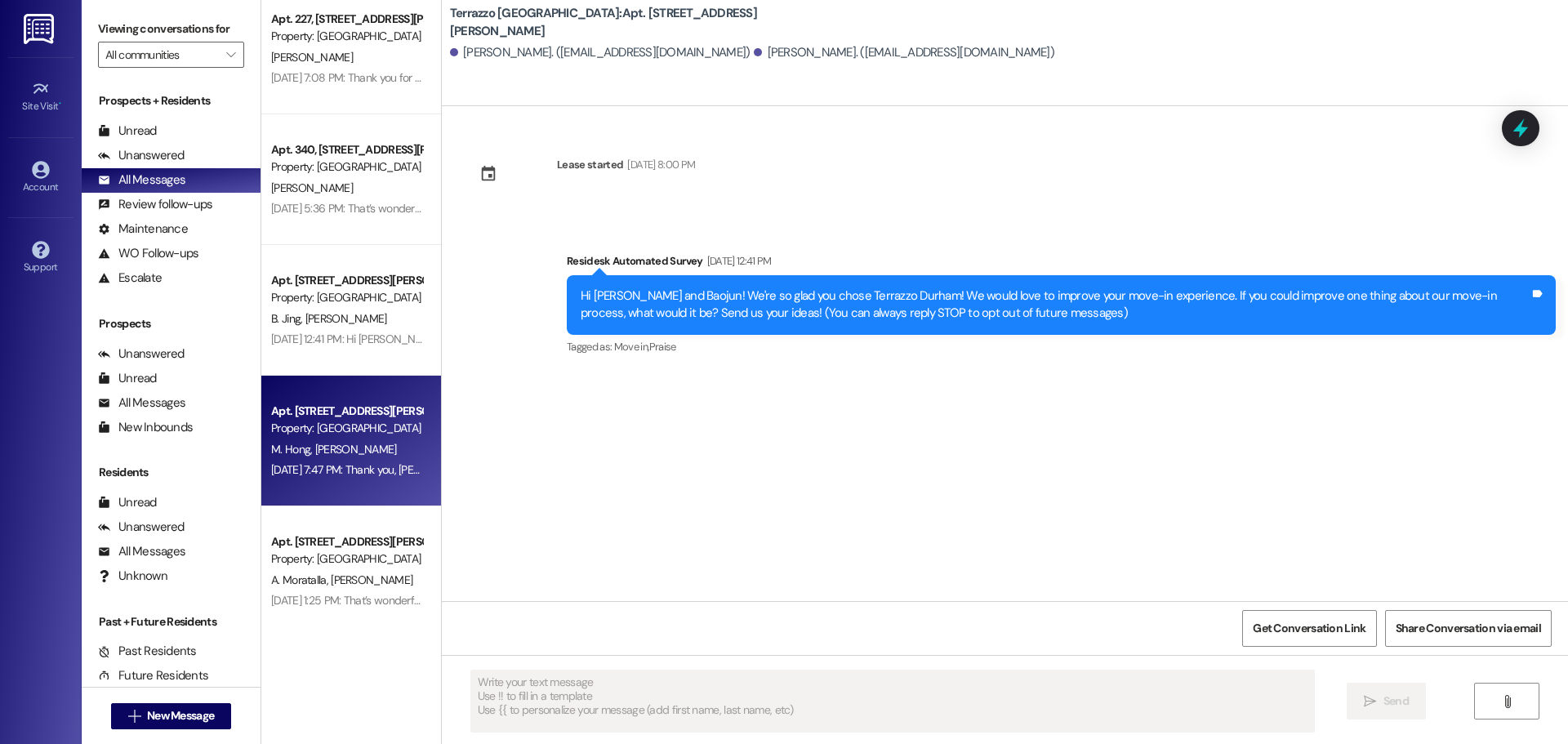
type textarea "Fetching suggested responses. Please feel free to read through the conversation…"
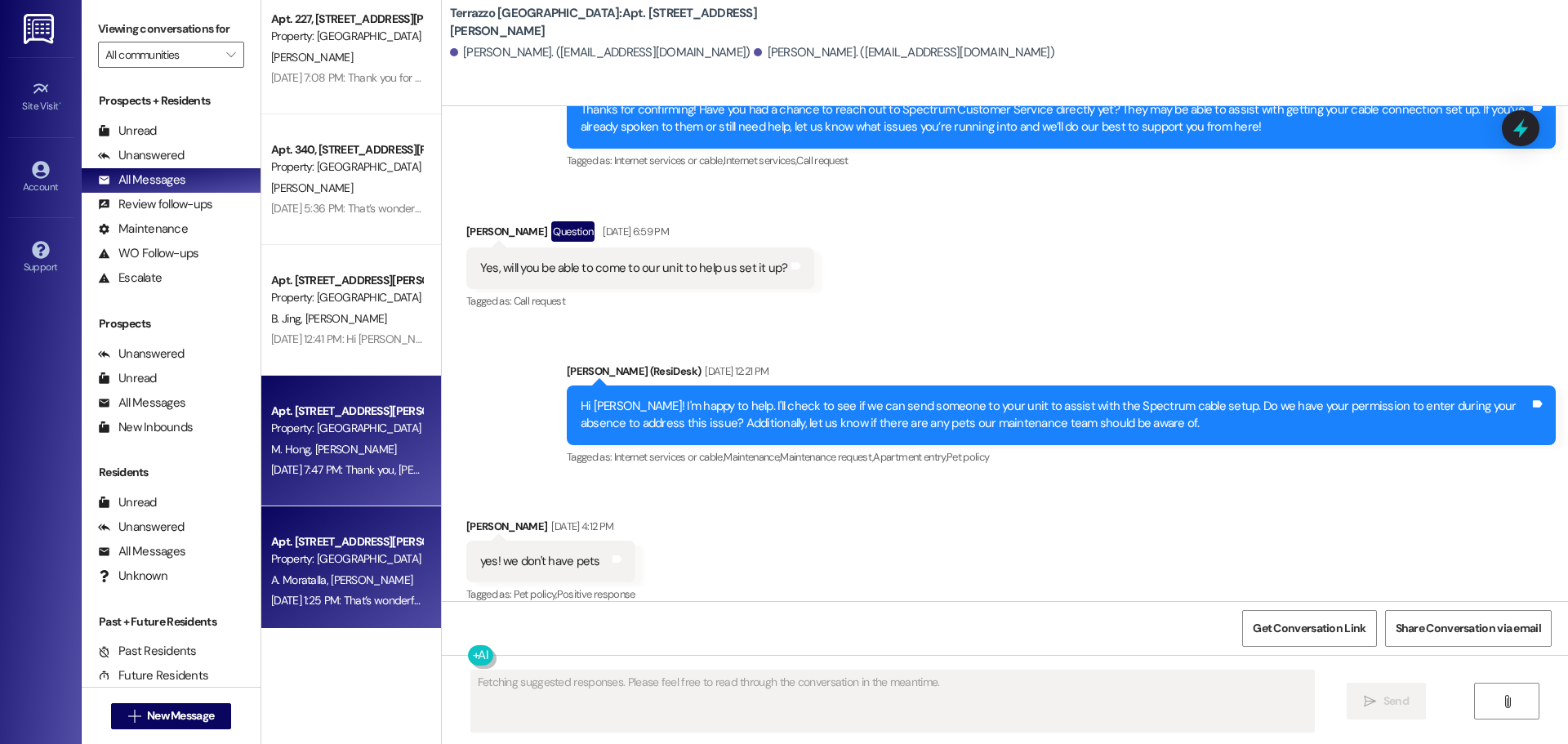
scroll to position [1944, 0]
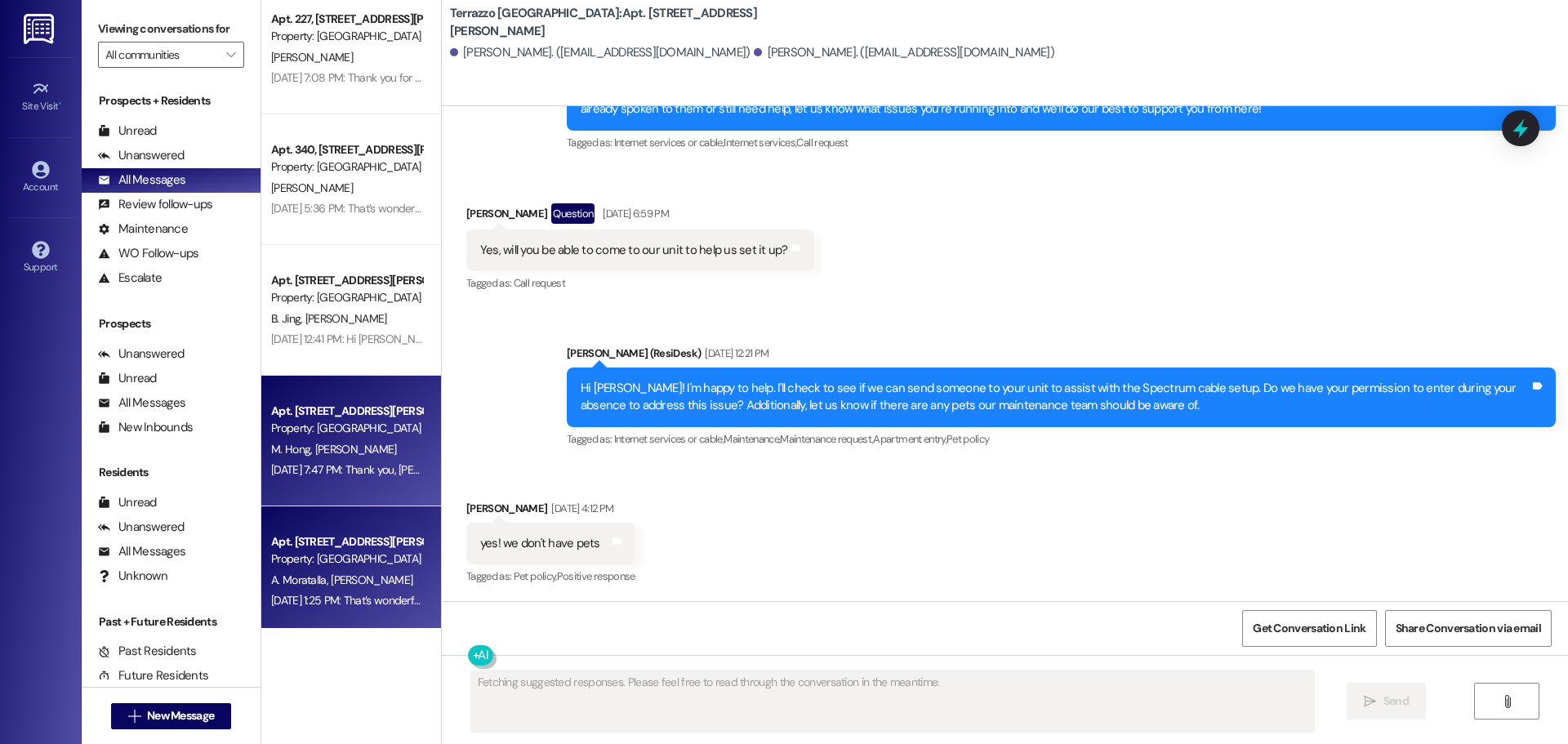
click at [376, 537] on div "Apt. [STREET_ADDRESS][PERSON_NAME]" at bounding box center [347, 542] width 151 height 17
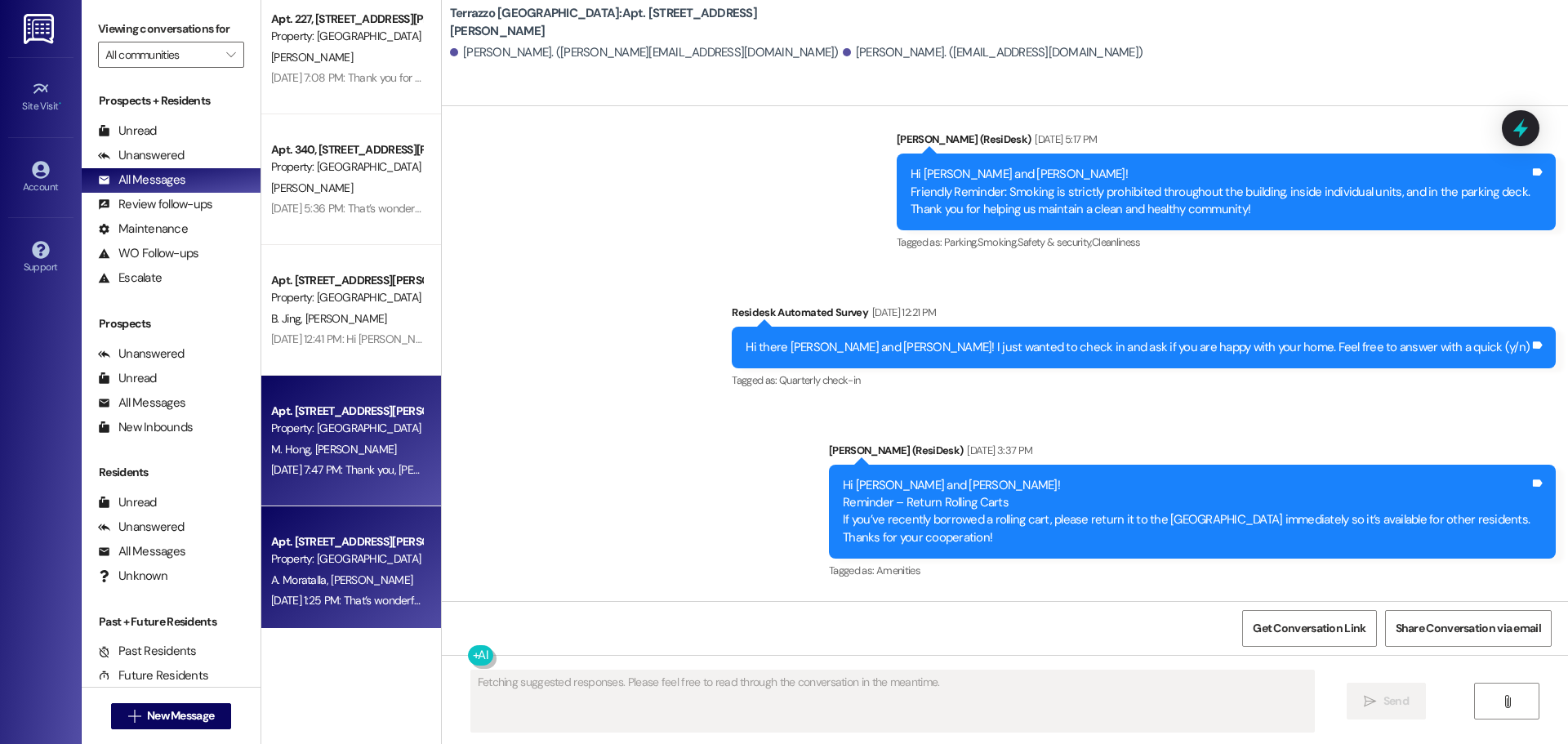
click at [378, 455] on div "[PERSON_NAME] [PERSON_NAME]" at bounding box center [347, 450] width 155 height 21
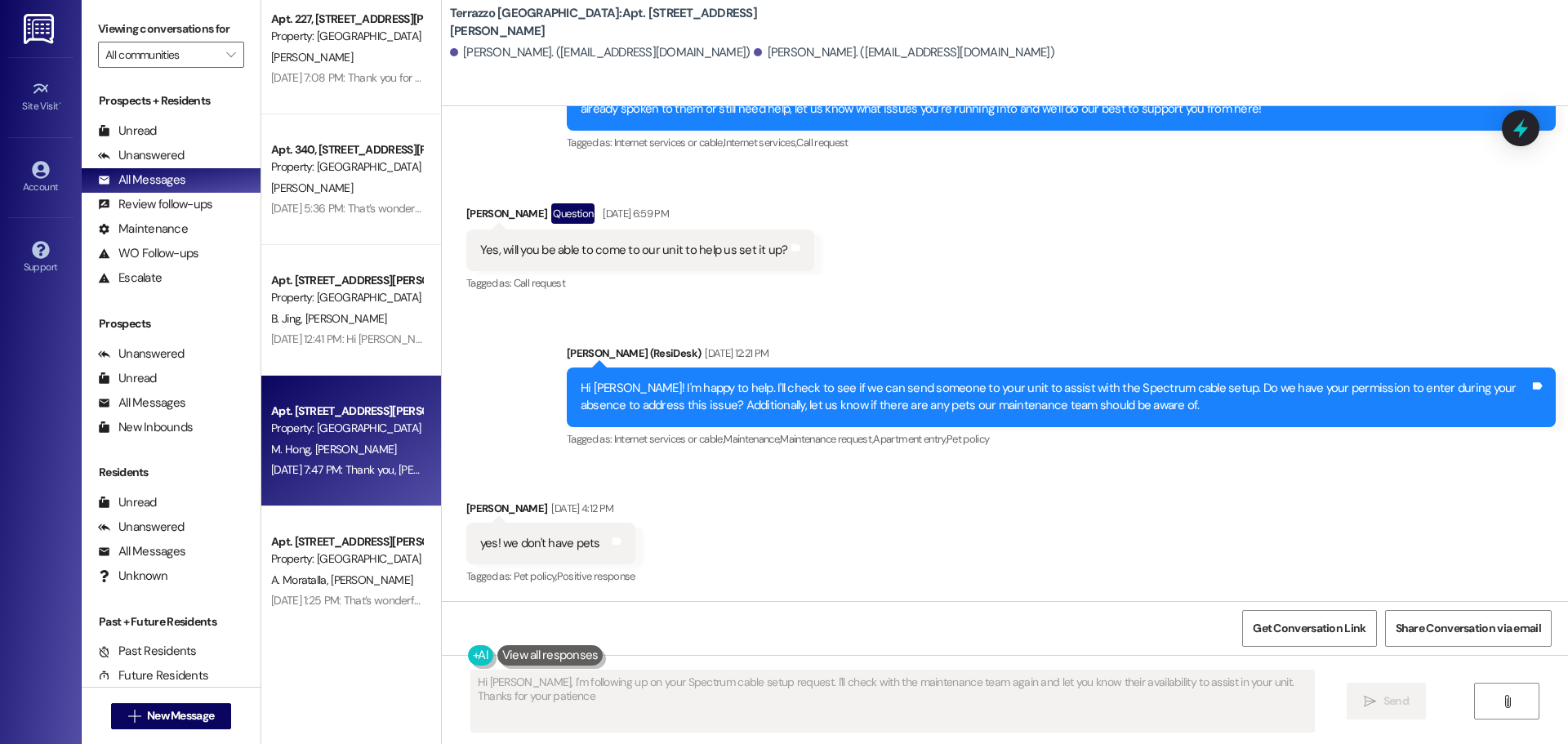
type textarea "Hi [PERSON_NAME], I'm following up on your Spectrum cable setup request. I'll c…"
click at [652, 396] on div "Hi [PERSON_NAME]! I'm happy to help. I'll check to see if we can send someone t…" at bounding box center [1054, 397] width 949 height 35
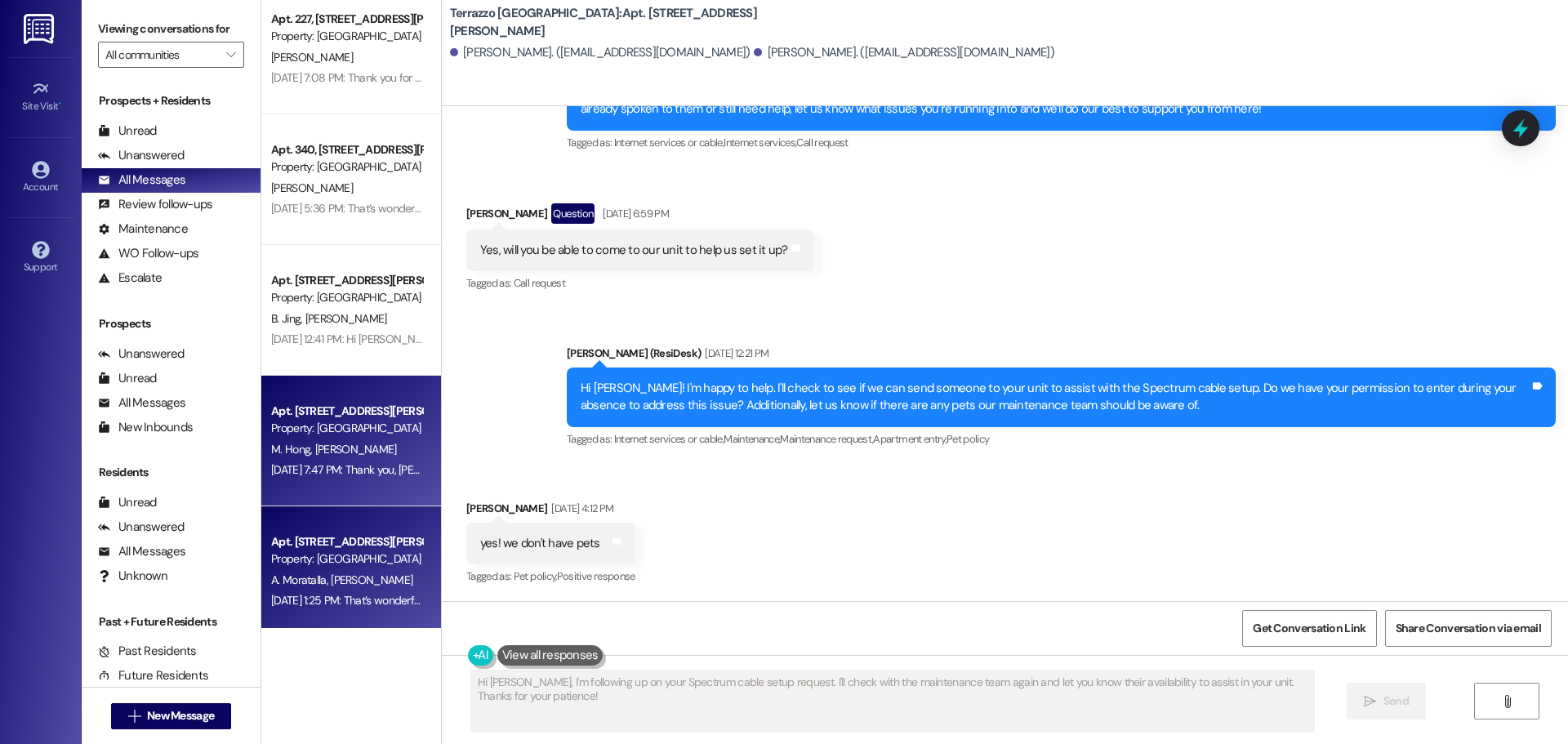
click at [325, 541] on div "Apt. [STREET_ADDRESS][PERSON_NAME]" at bounding box center [347, 542] width 151 height 17
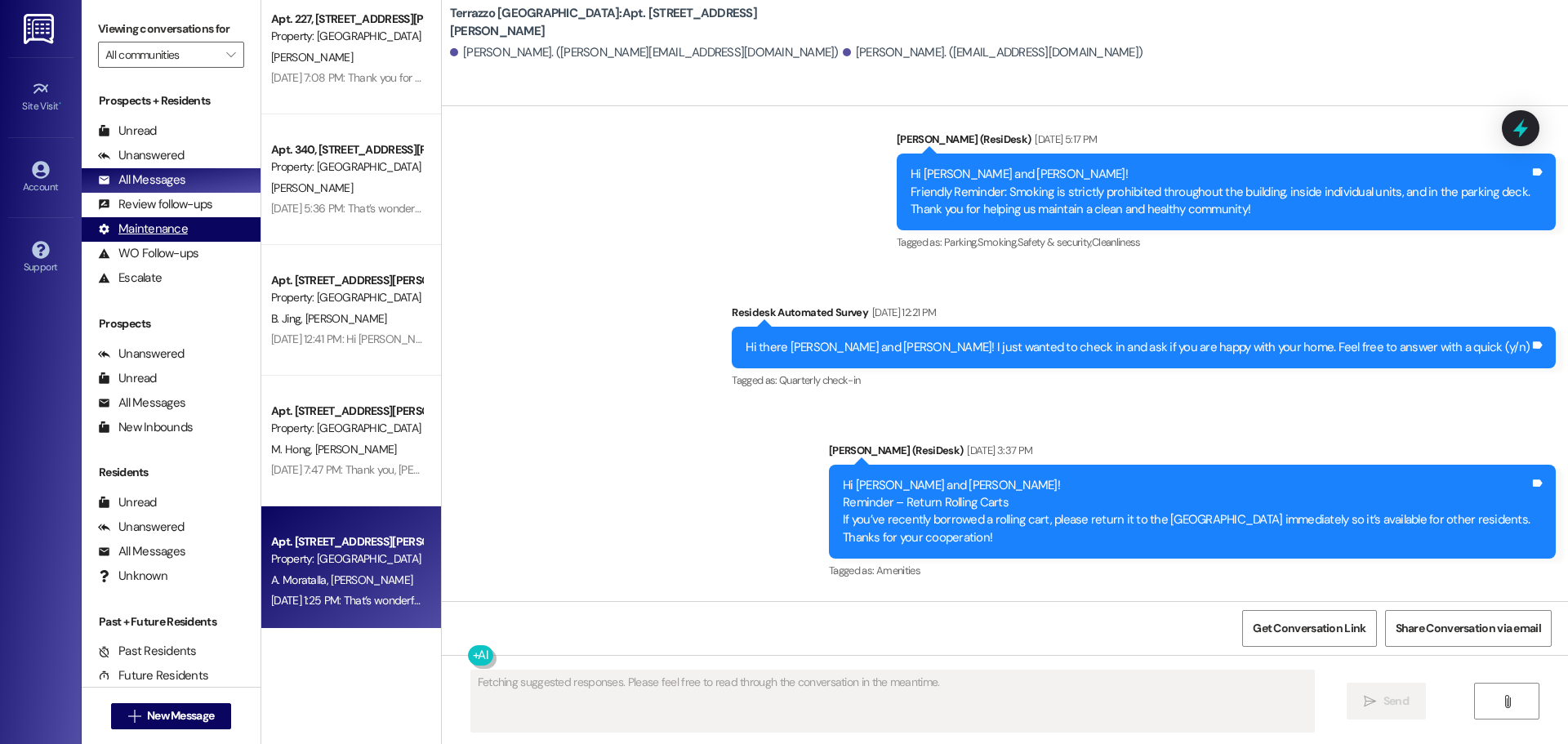
click at [166, 223] on div "Maintenance" at bounding box center [143, 229] width 90 height 17
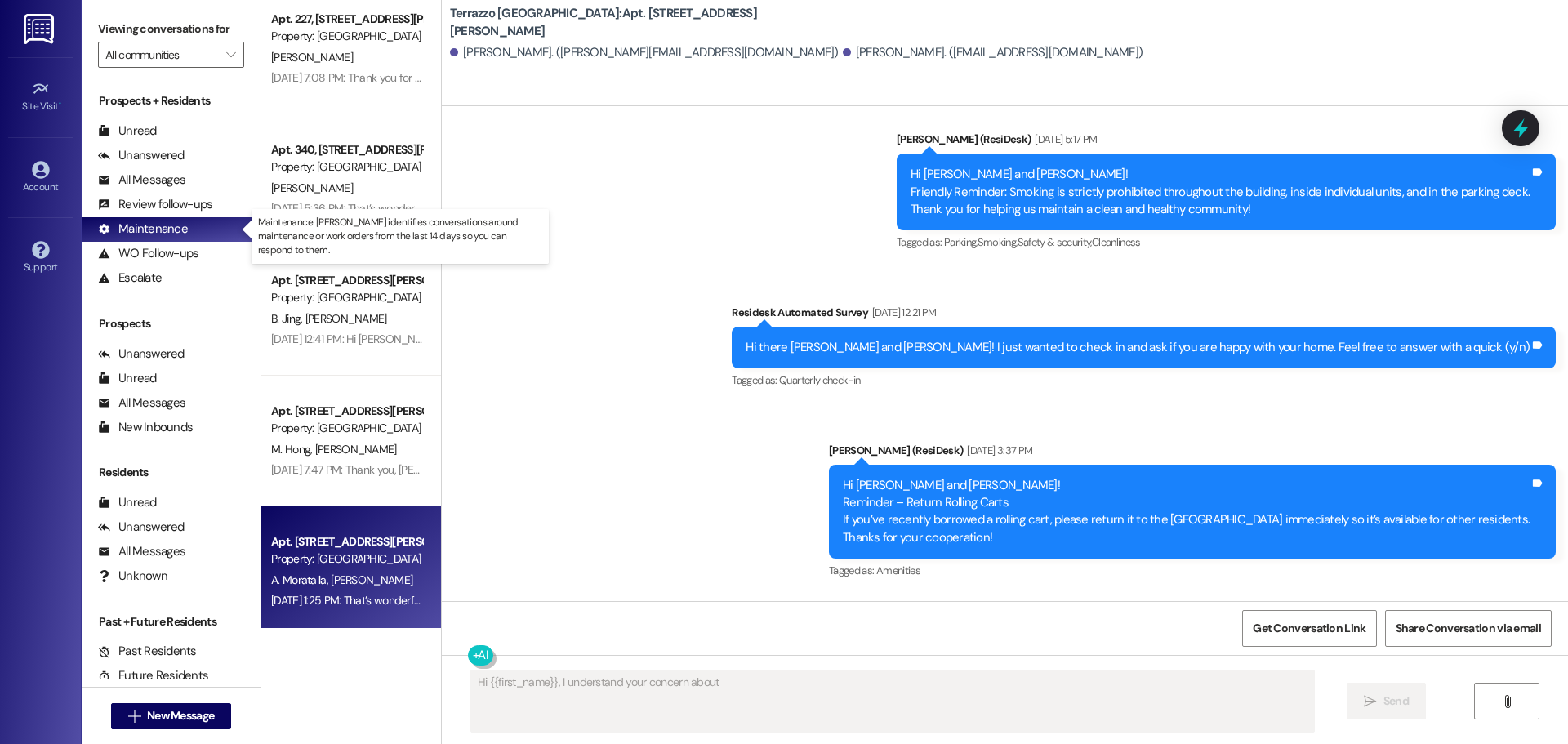
type textarea "Hi {{first_name}}, I understand your concern about"
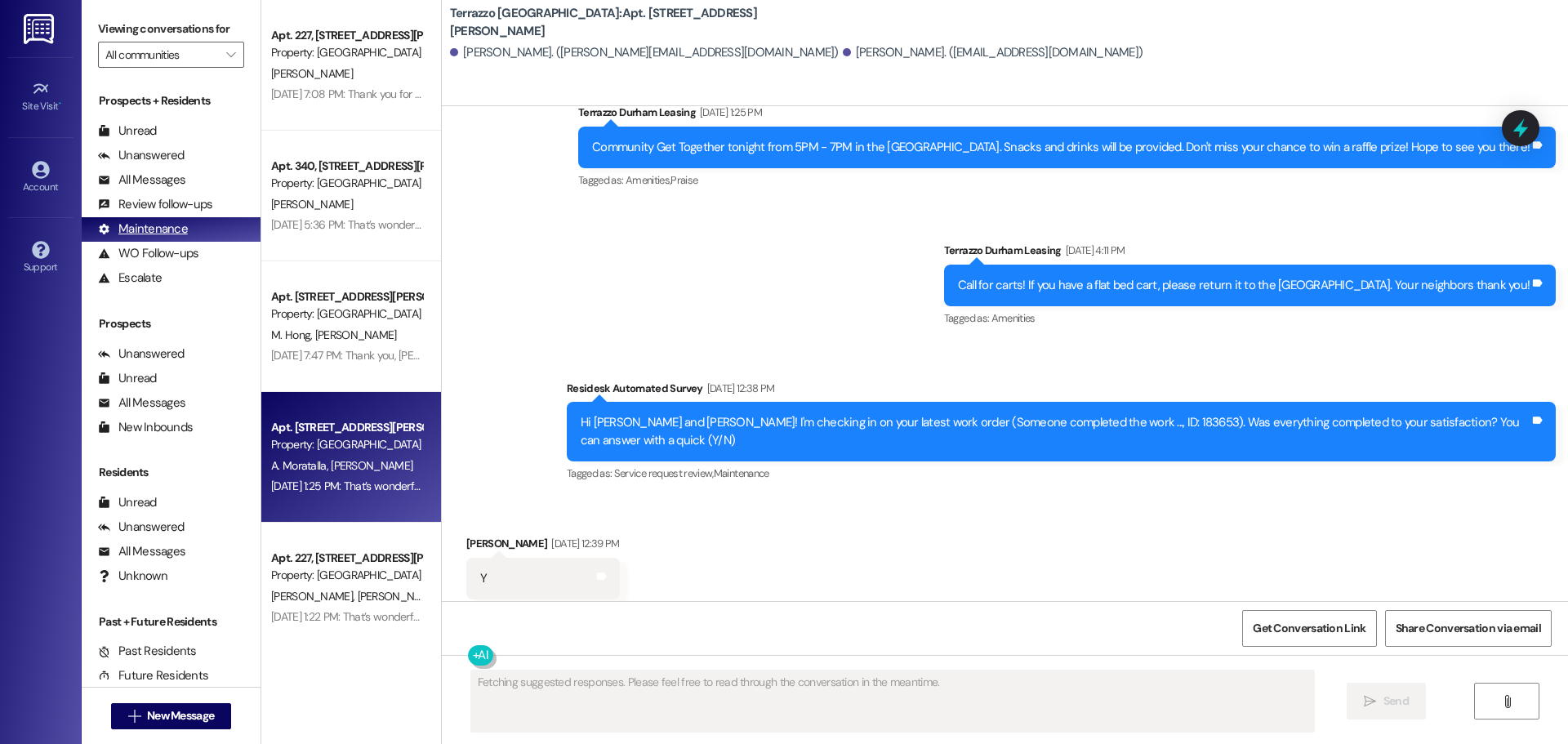
scroll to position [2916, 0]
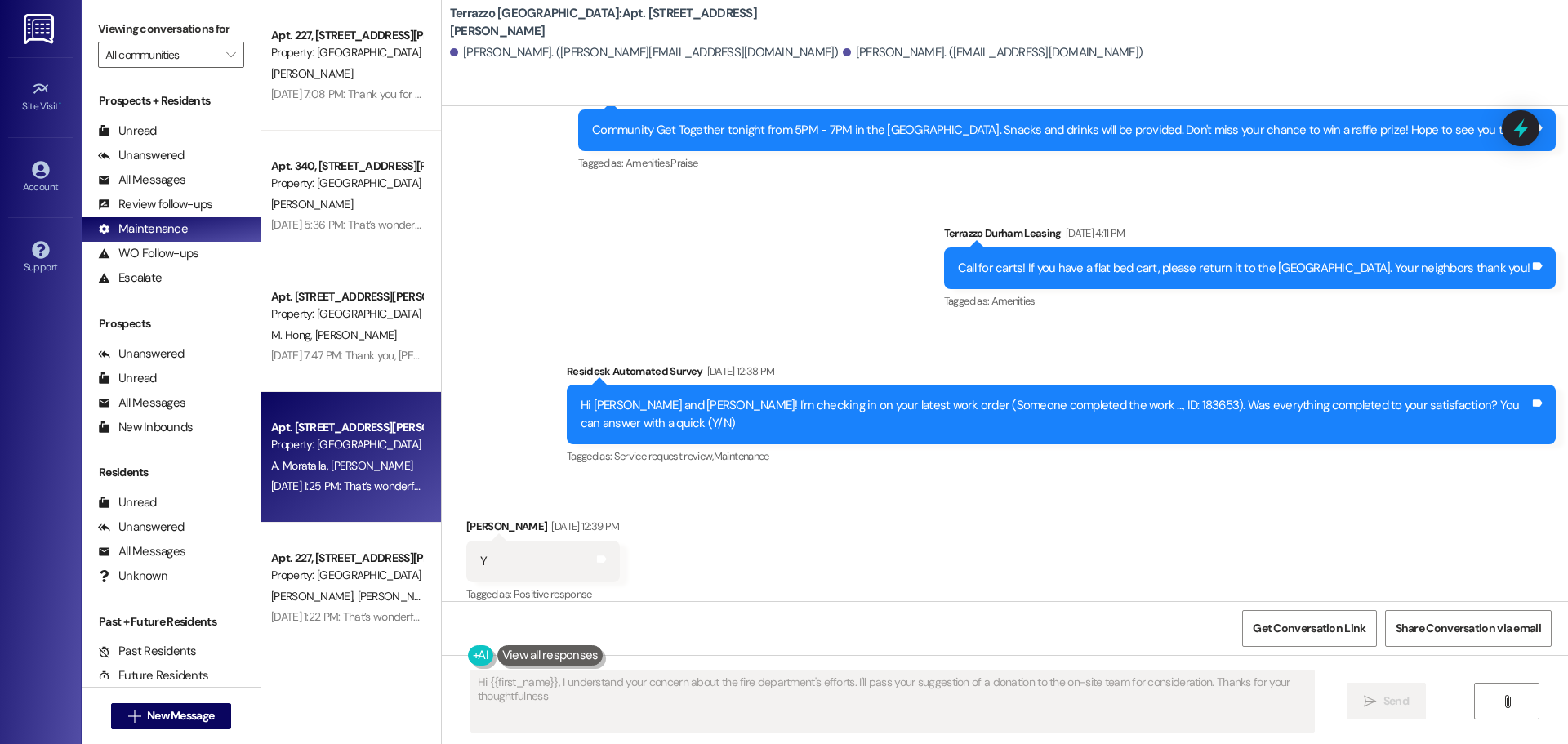
type textarea "Hi {{first_name}}, I understand your concern about the fire department's effort…"
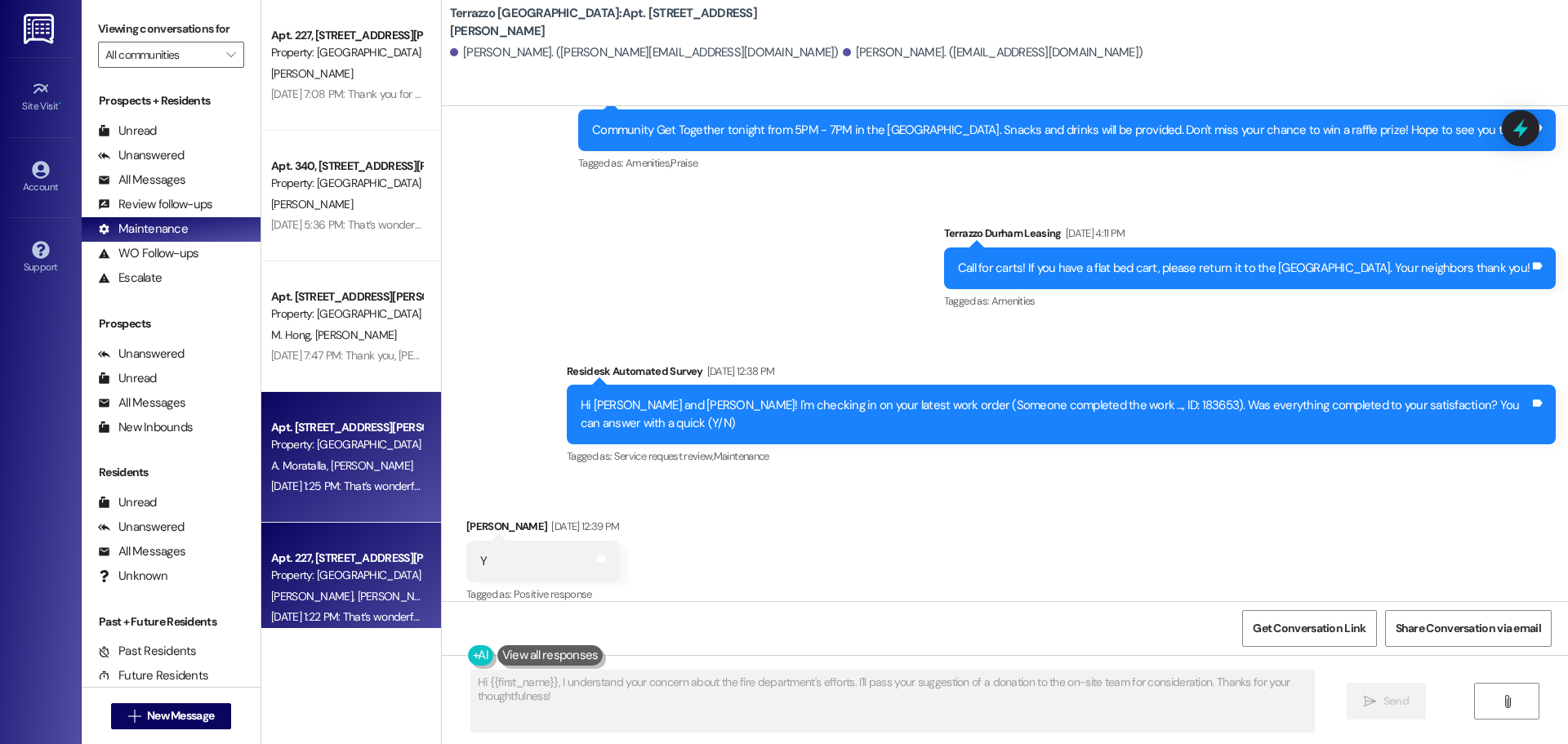
click at [352, 557] on div "Apt. 227, [STREET_ADDRESS][PERSON_NAME]" at bounding box center [347, 558] width 151 height 17
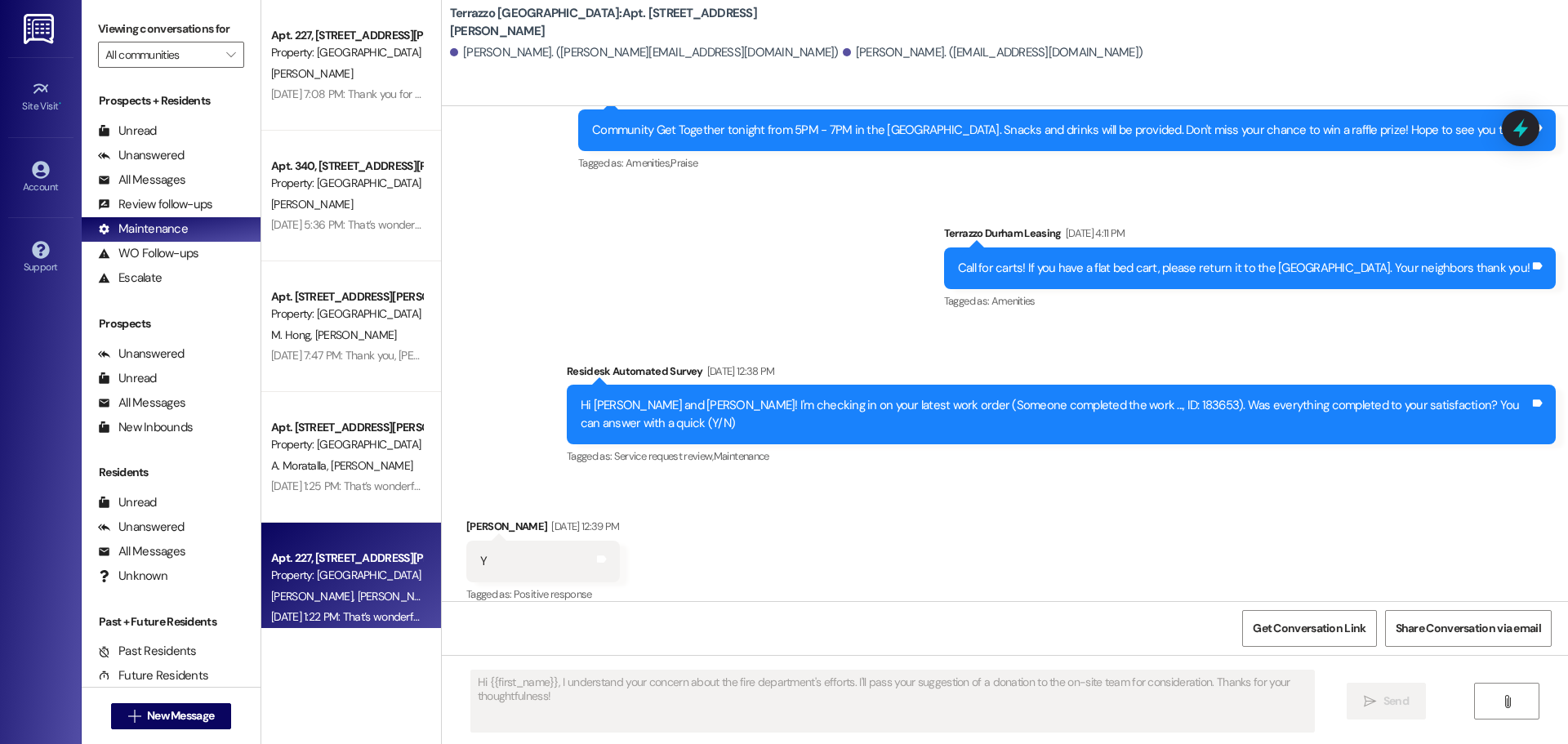
type textarea "Fetching suggested responses. Please feel free to read through the conversation…"
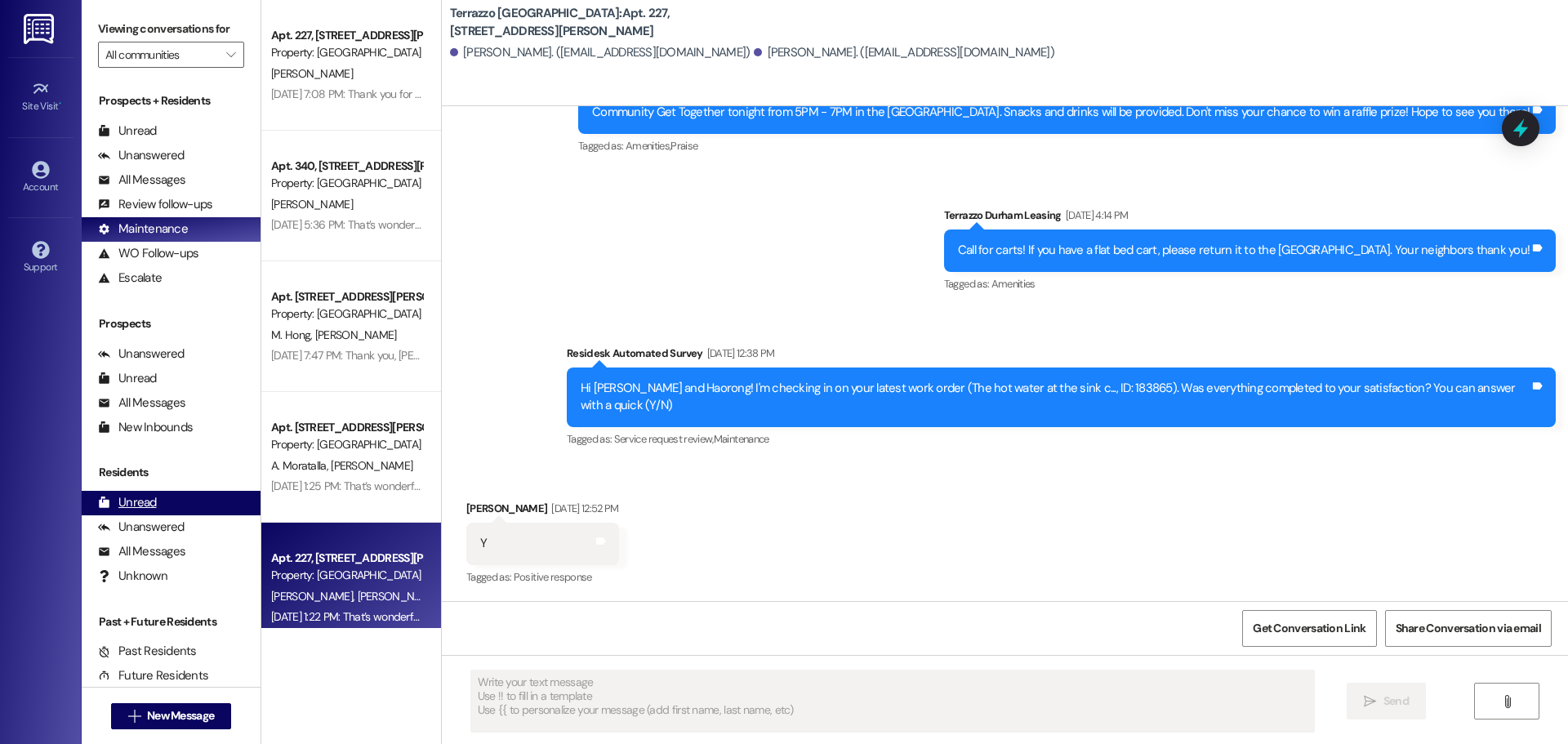
scroll to position [34, 0]
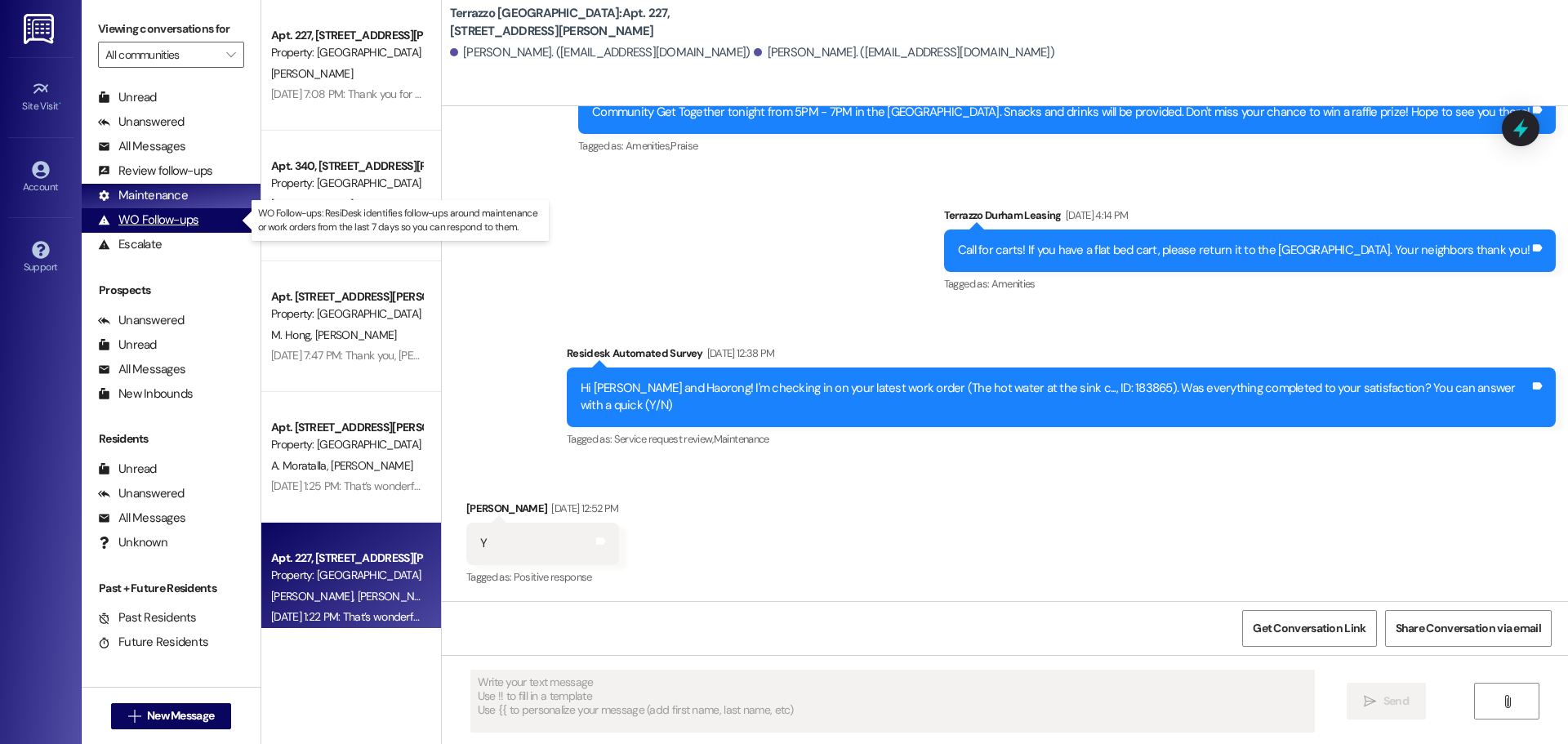
click at [167, 221] on div "WO Follow-ups" at bounding box center [148, 220] width 100 height 17
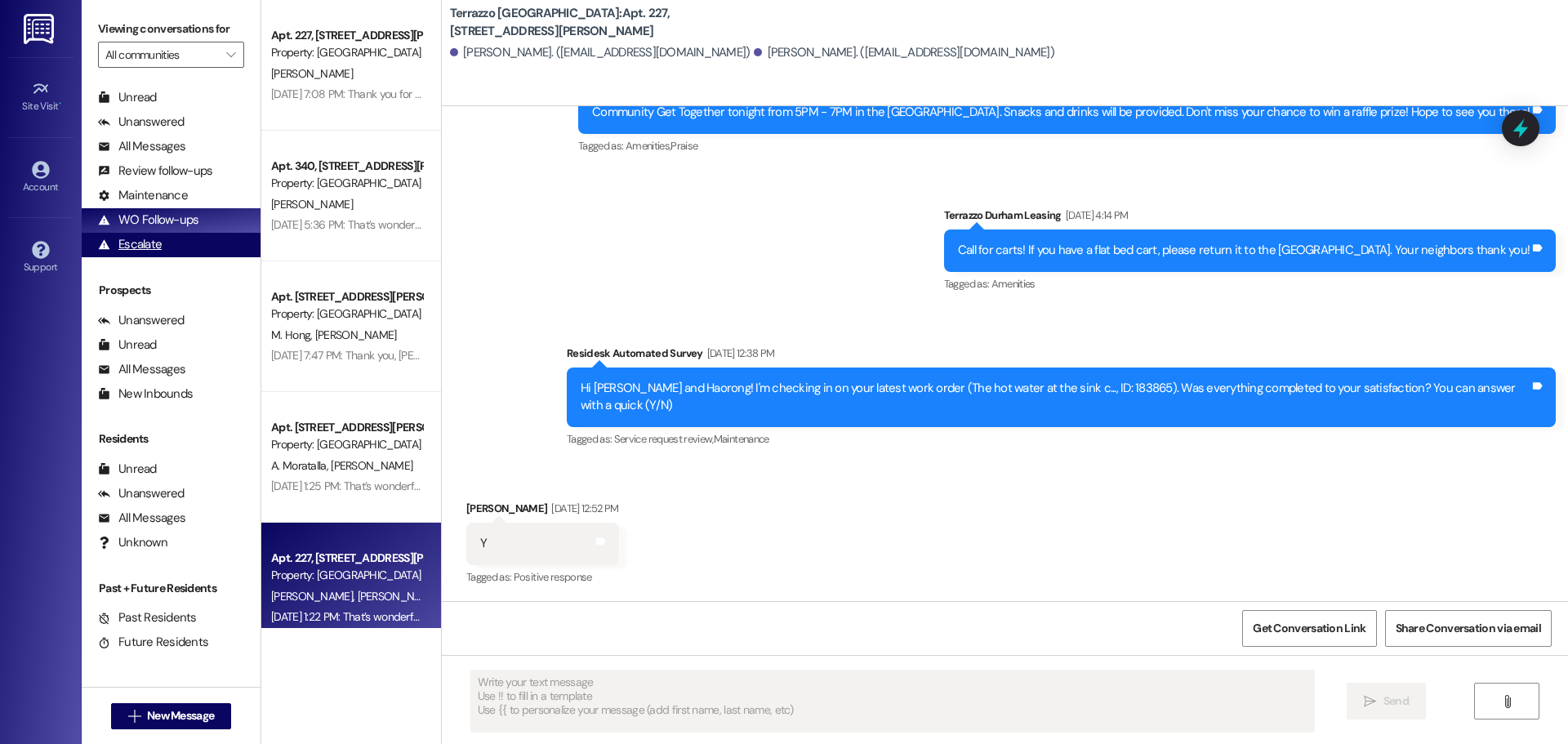
click at [135, 250] on div "Escalate" at bounding box center [130, 245] width 64 height 17
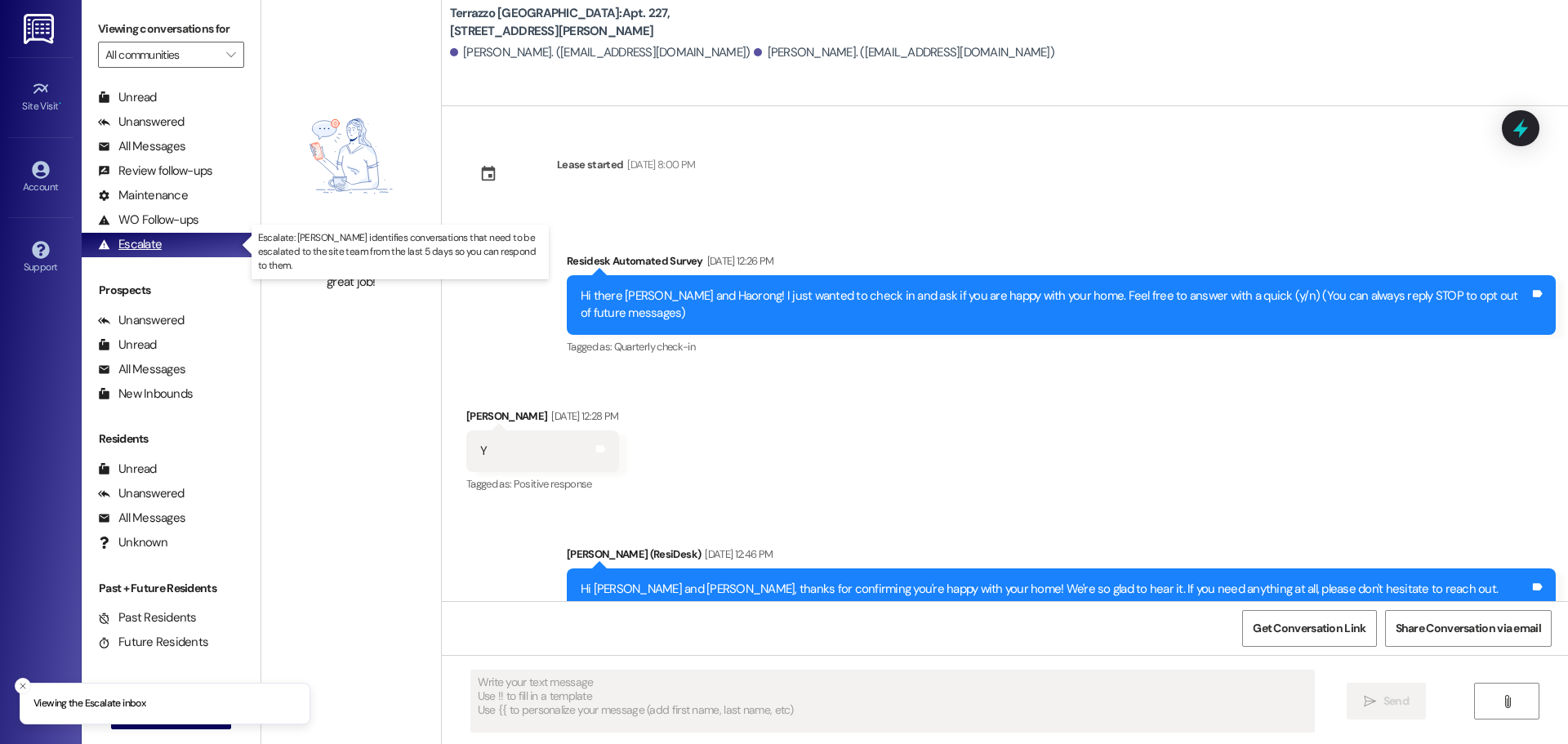
type textarea "Fetching suggested responses. Please feel free to read through the conversation…"
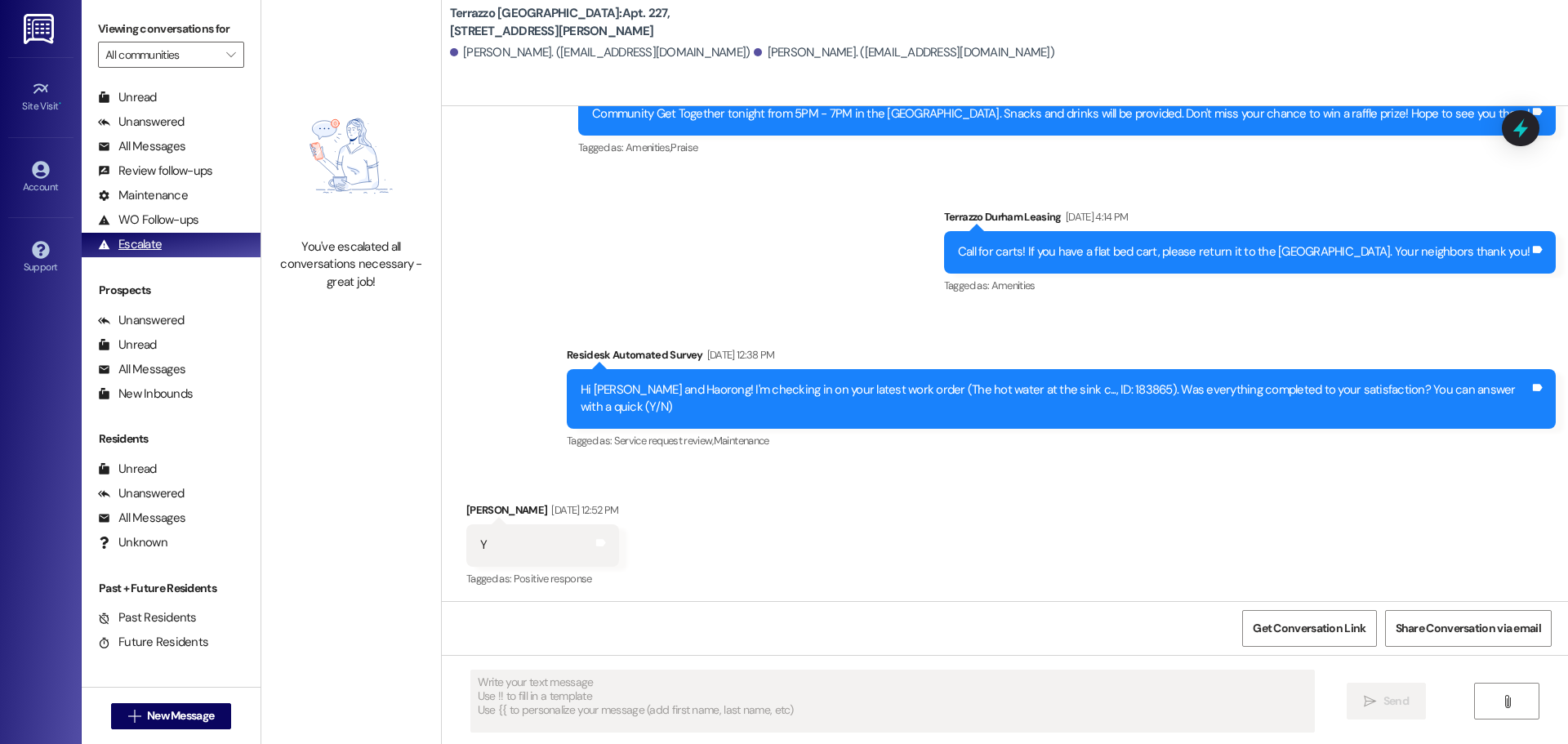
scroll to position [1691, 0]
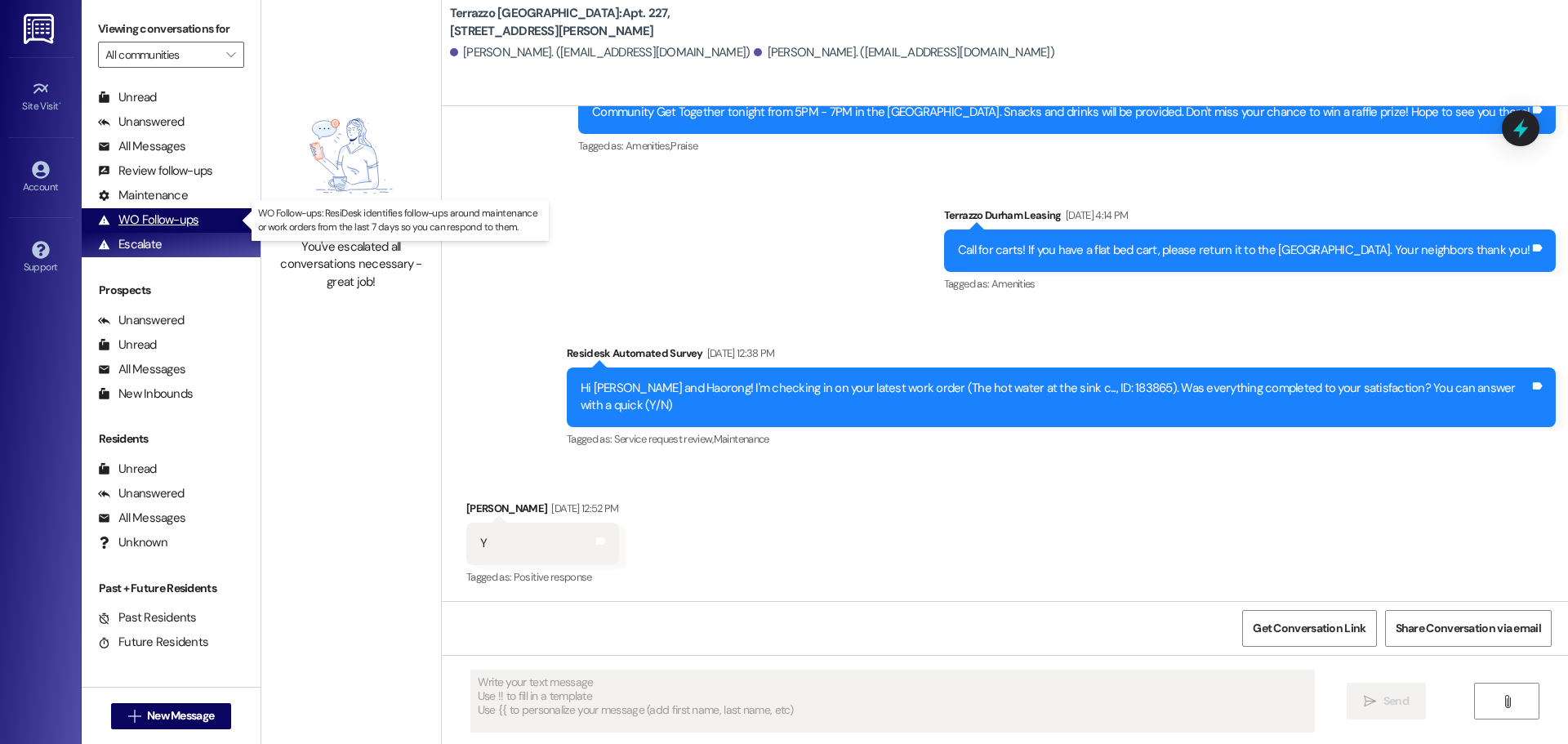
click at [131, 217] on div "WO Follow-ups" at bounding box center [148, 220] width 100 height 17
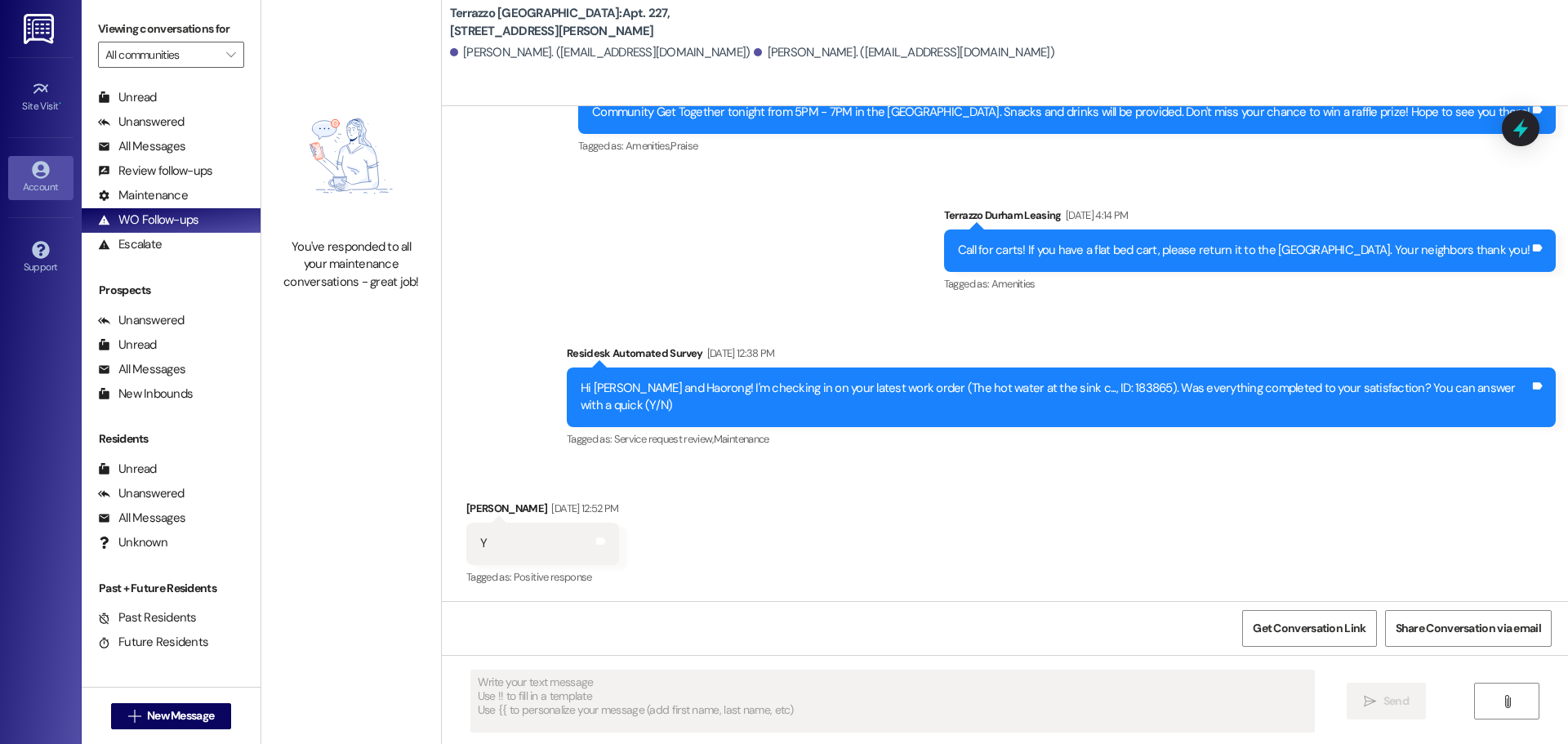
click at [48, 171] on icon at bounding box center [40, 169] width 17 height 17
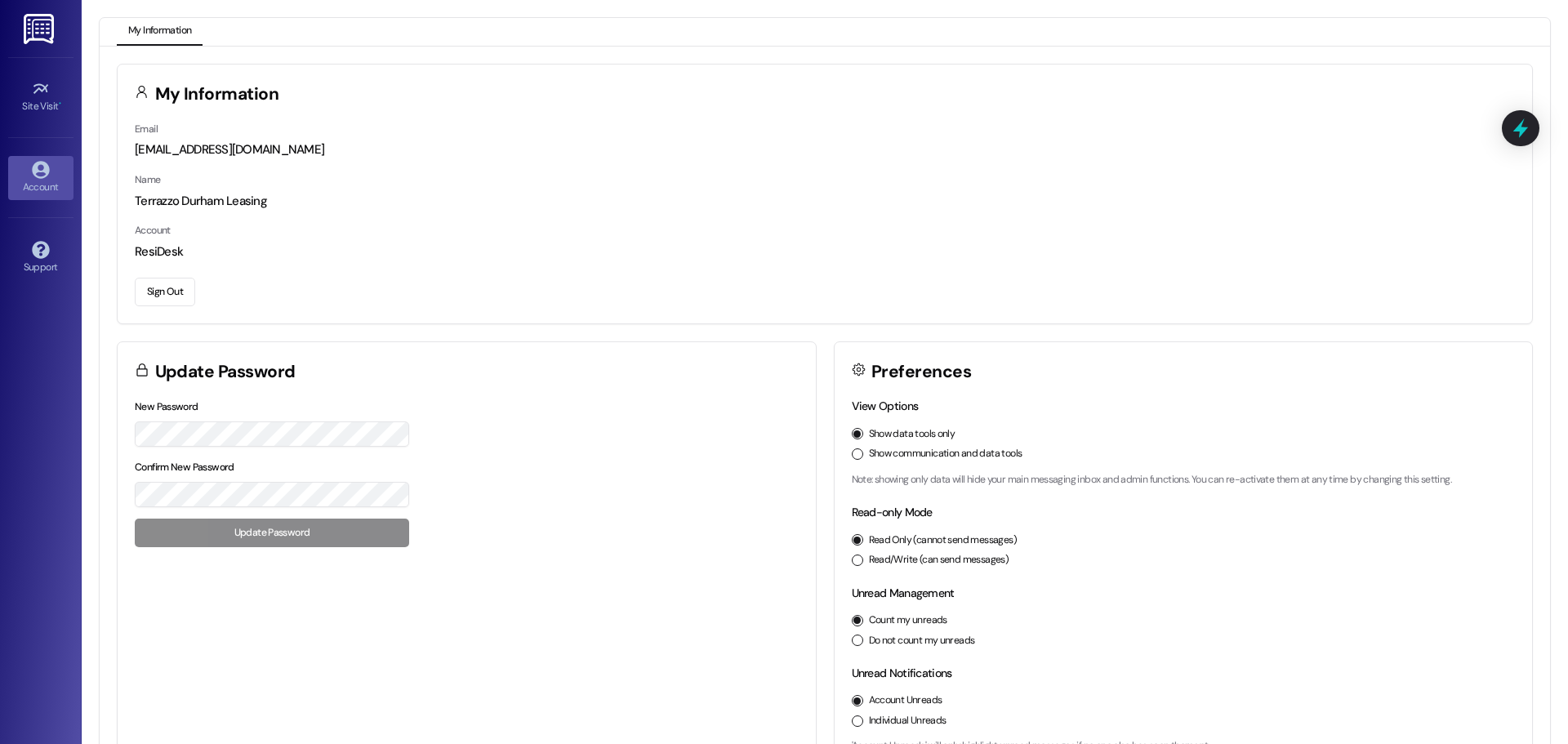
scroll to position [46, 0]
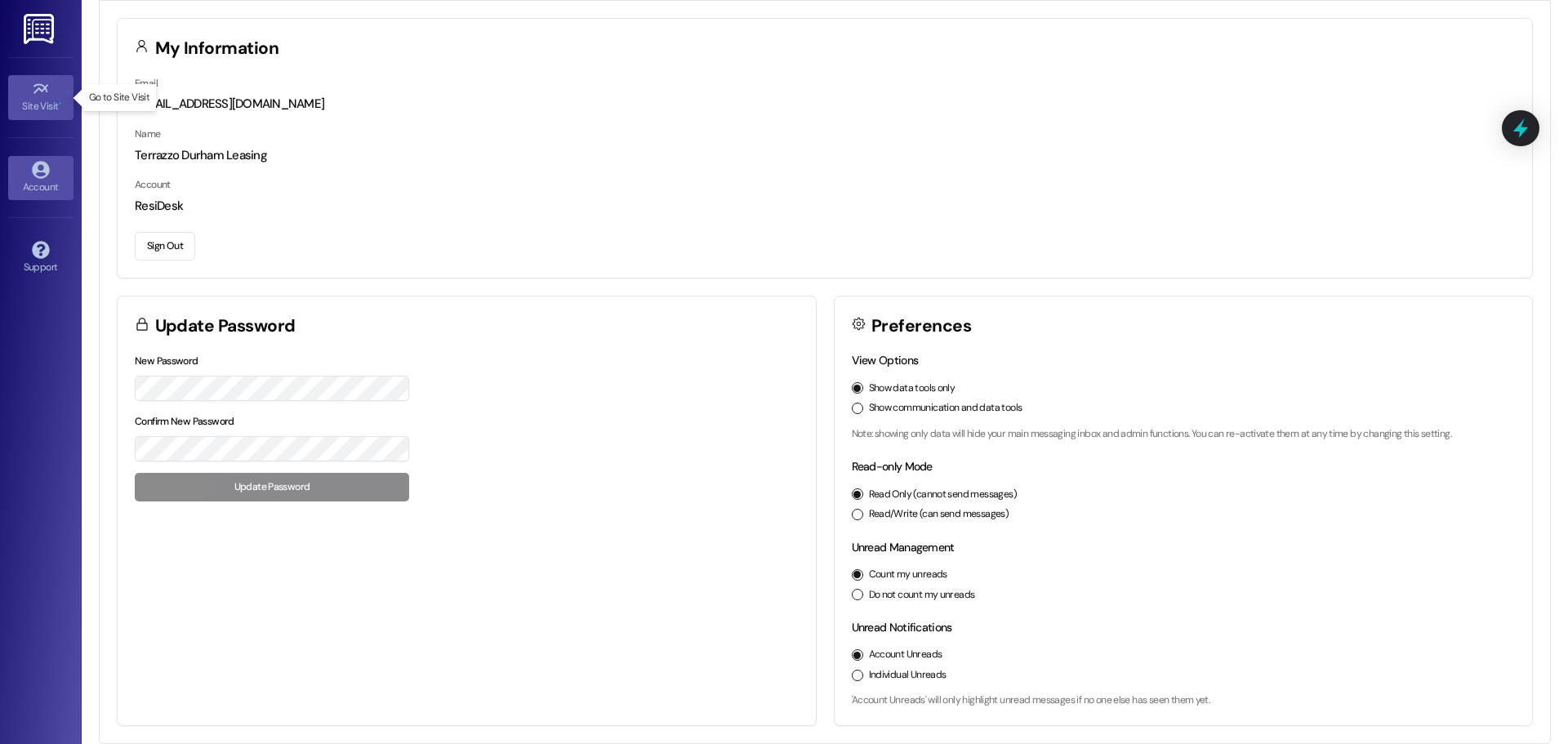
click at [33, 108] on div "Site Visit •" at bounding box center [40, 106] width 82 height 16
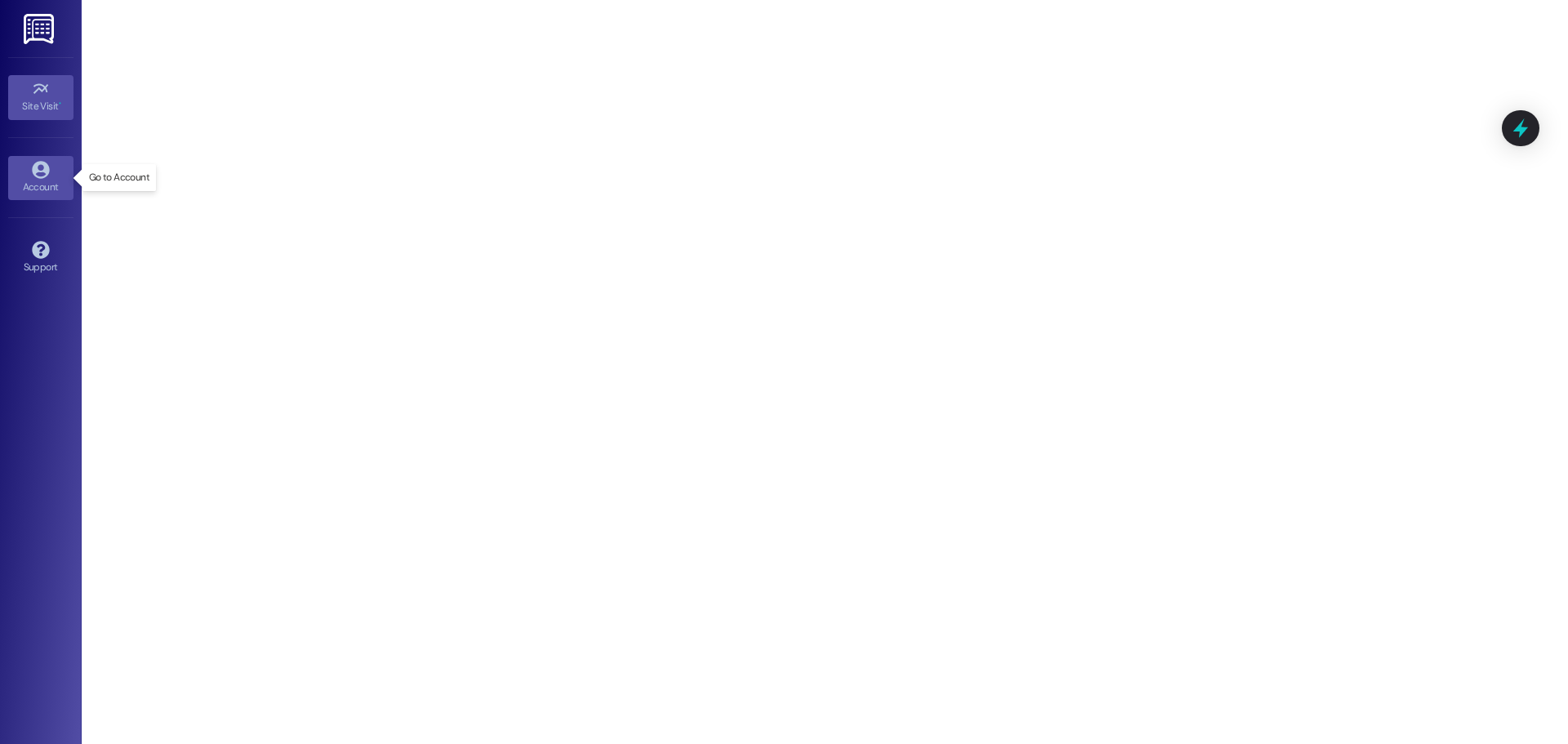
click at [48, 186] on div "Account" at bounding box center [40, 186] width 82 height 16
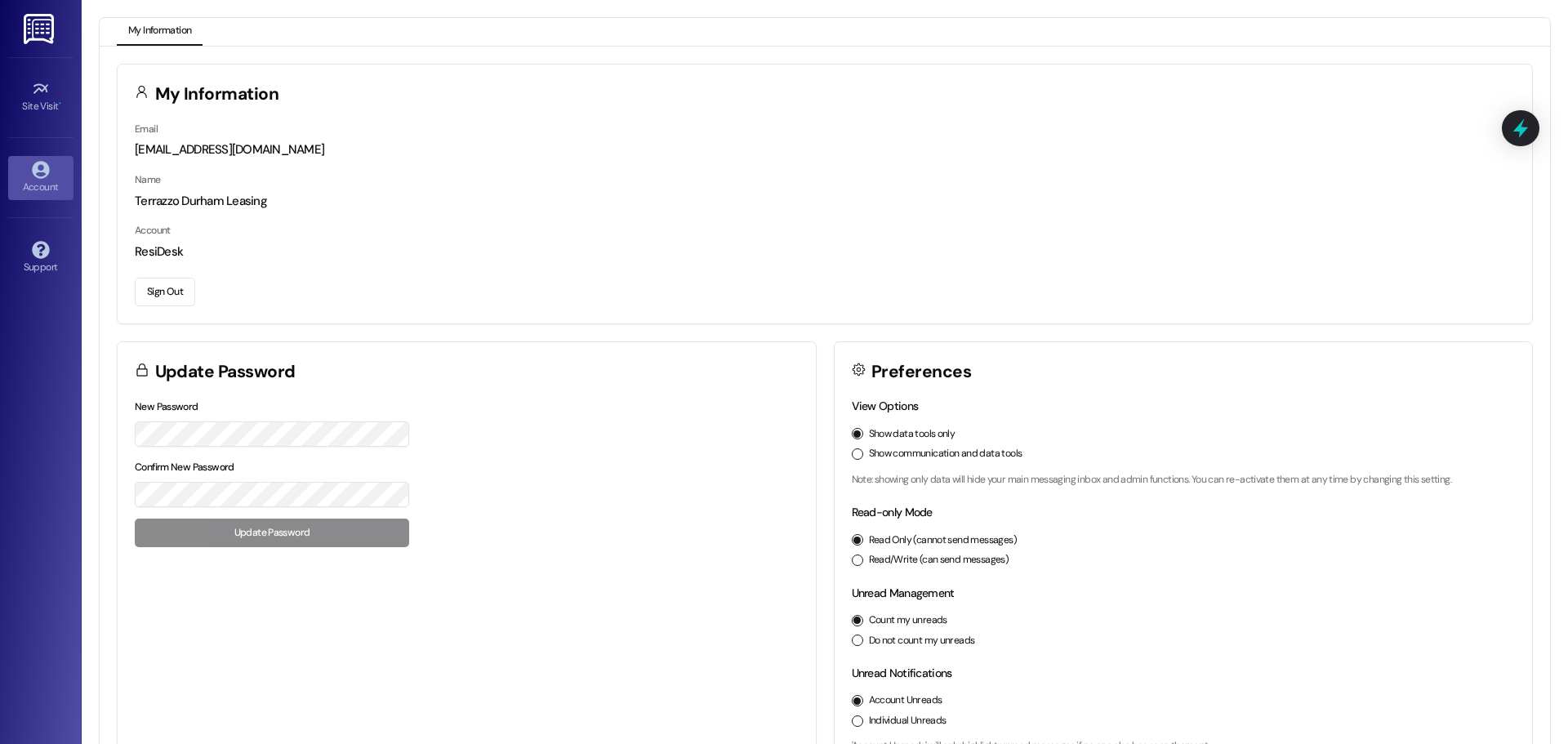
click at [52, 37] on img at bounding box center [40, 28] width 33 height 30
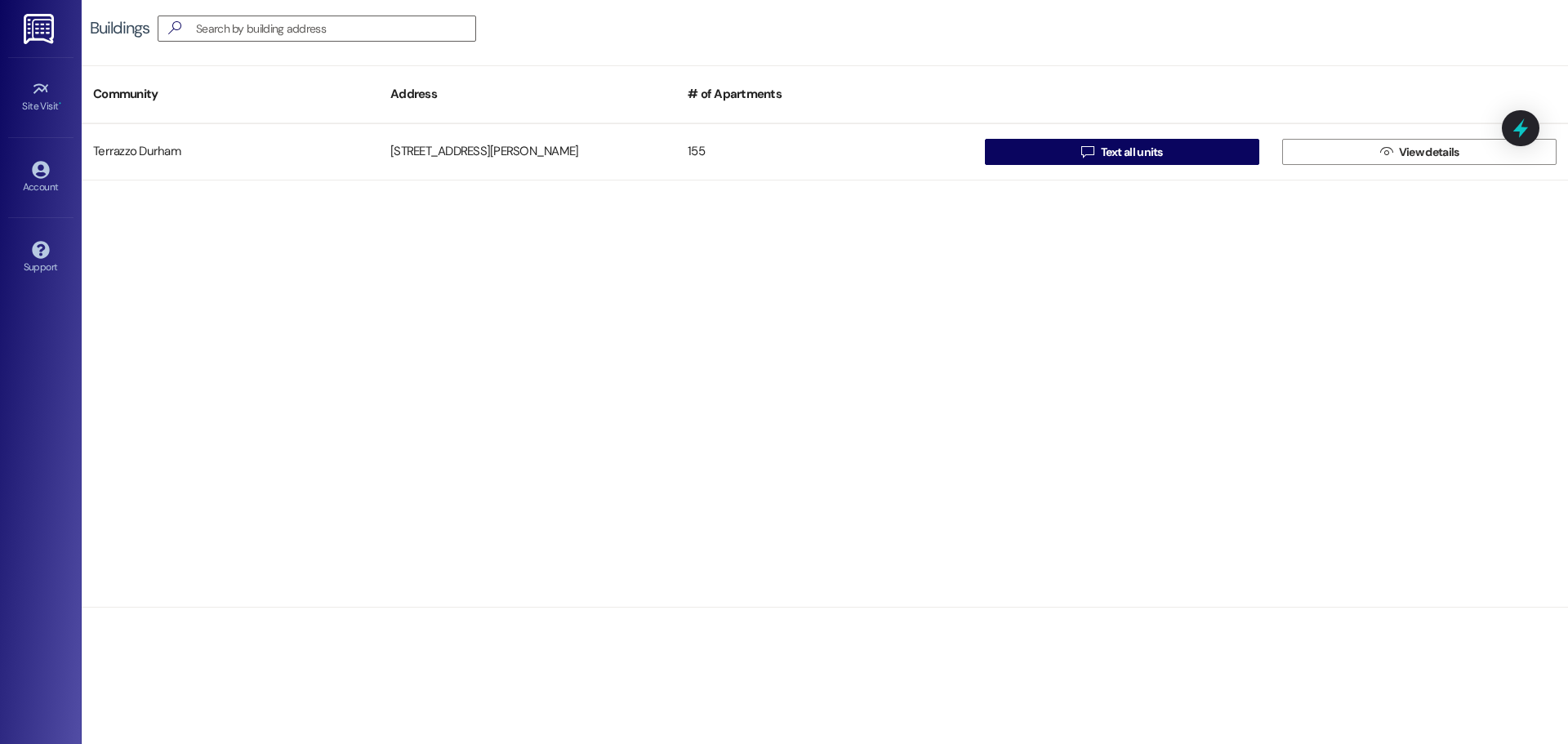
drag, startPoint x: 1516, startPoint y: 125, endPoint x: 1304, endPoint y: 325, distance: 291.5
click at [1304, 325] on body "Site Visit • Go to Site Visit Account Go to Account Support Go to Support Build…" at bounding box center [784, 372] width 1568 height 744
click at [1510, 137] on icon at bounding box center [1521, 128] width 27 height 27
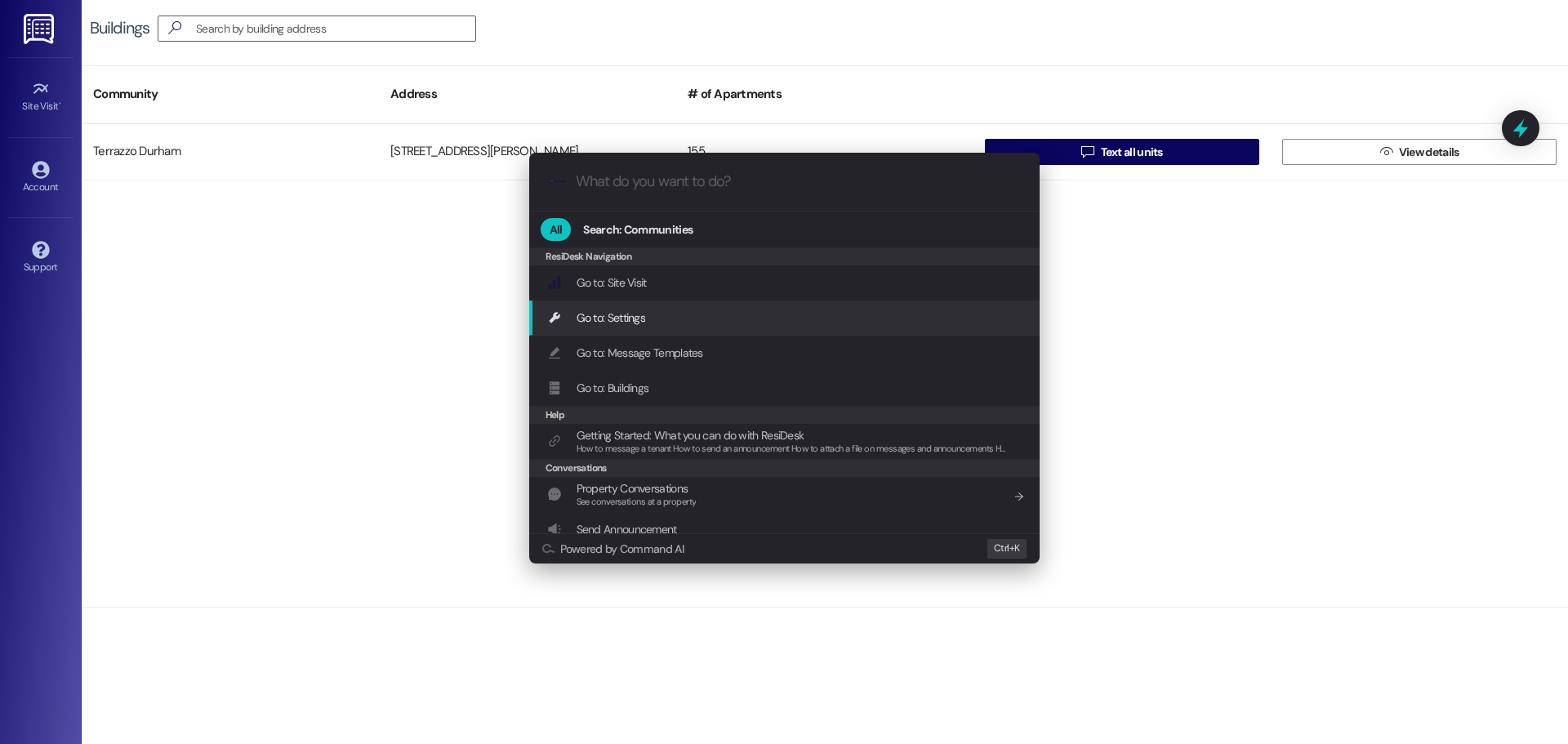
click at [690, 308] on div "Go to: Settings Add shortcut" at bounding box center [786, 317] width 477 height 18
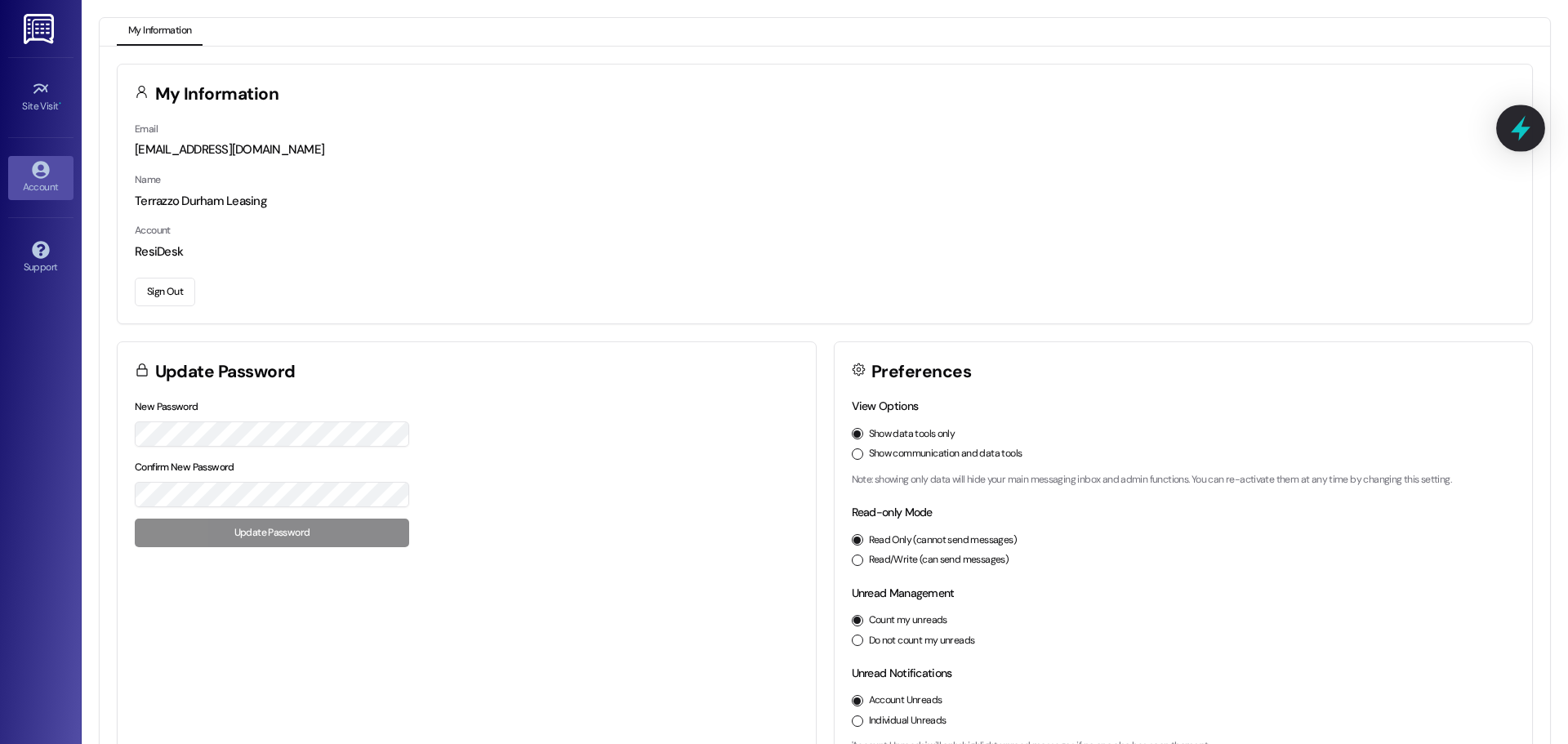
click at [1530, 131] on icon at bounding box center [1521, 128] width 27 height 27
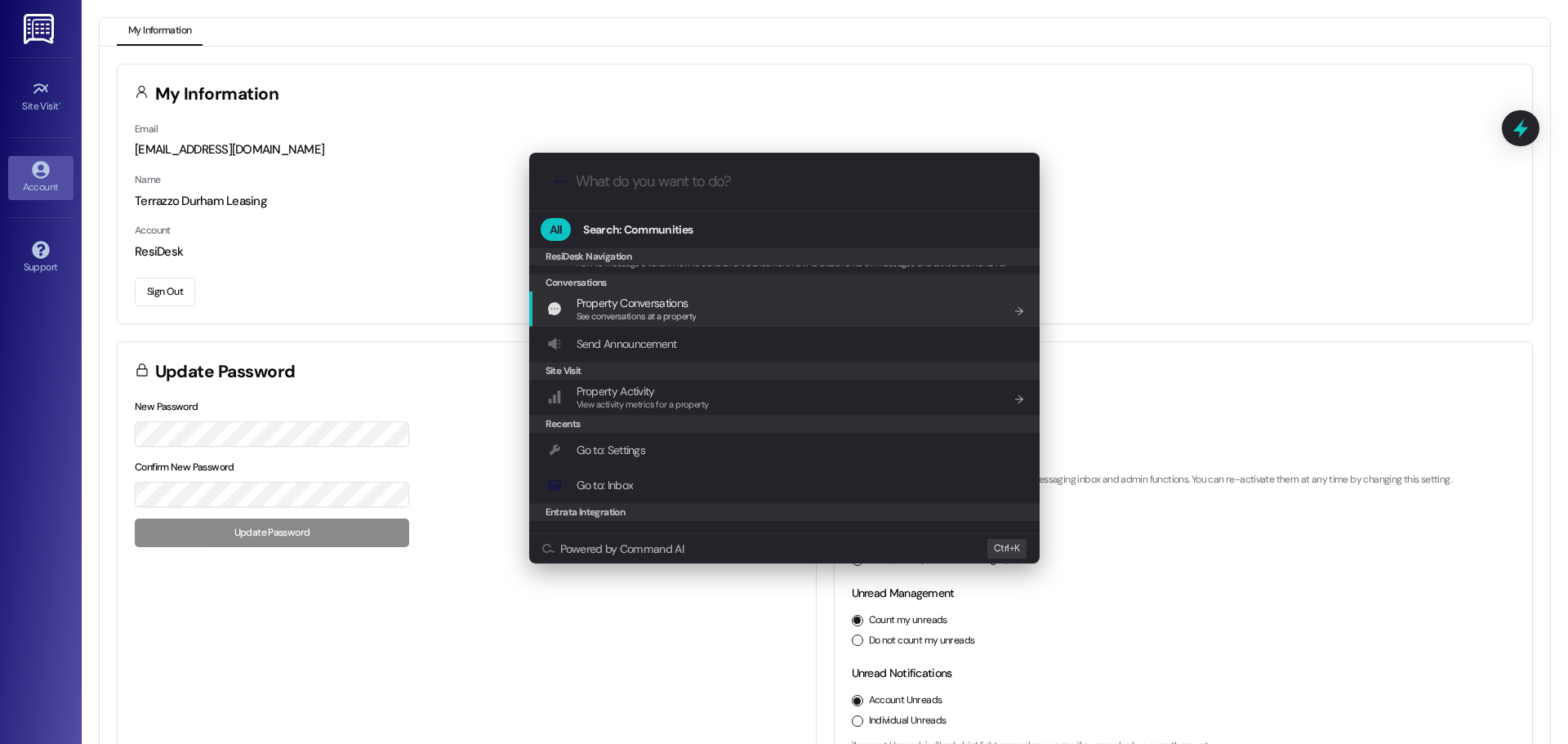
scroll to position [174, 0]
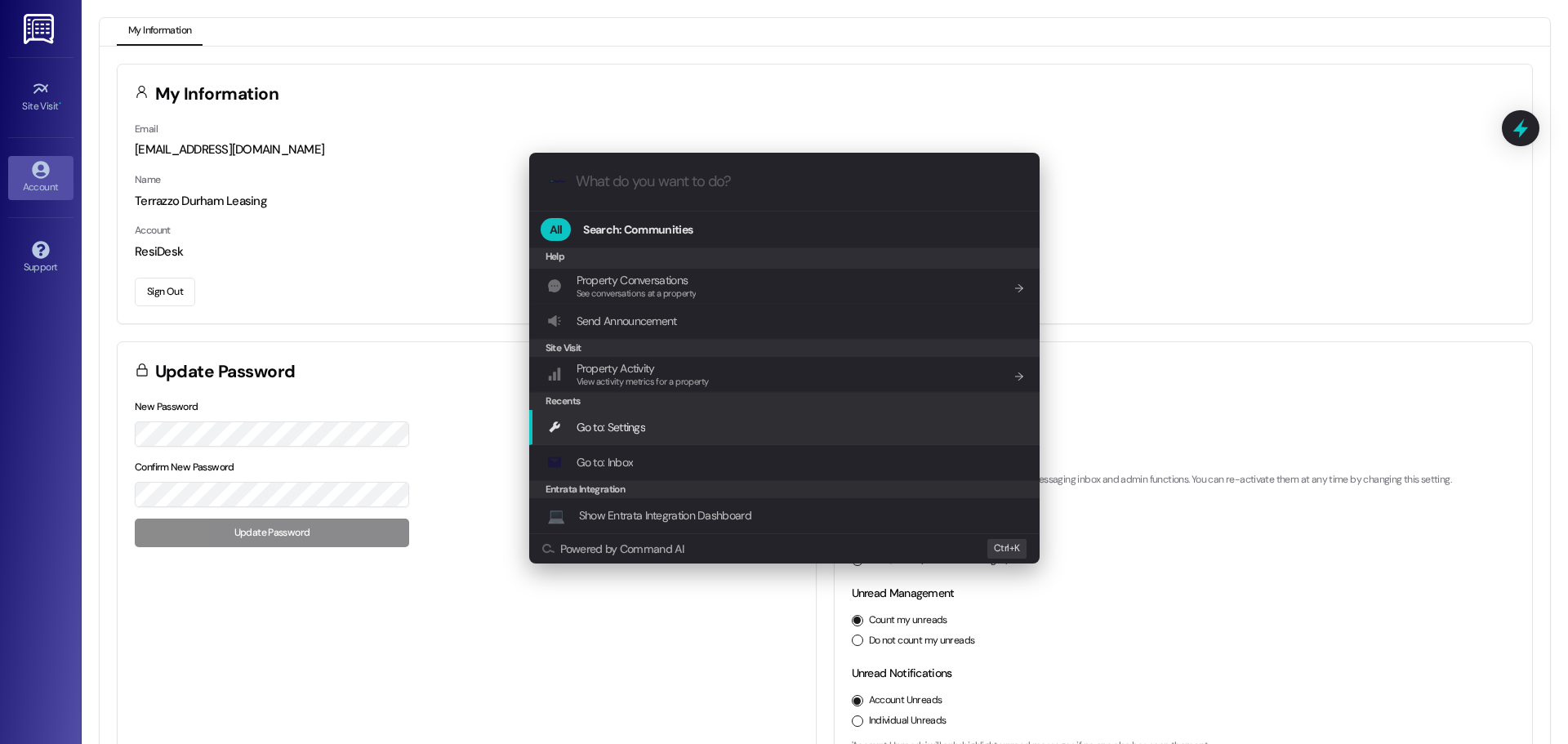
click at [747, 430] on div "Go to: Settings Add shortcut" at bounding box center [786, 427] width 477 height 18
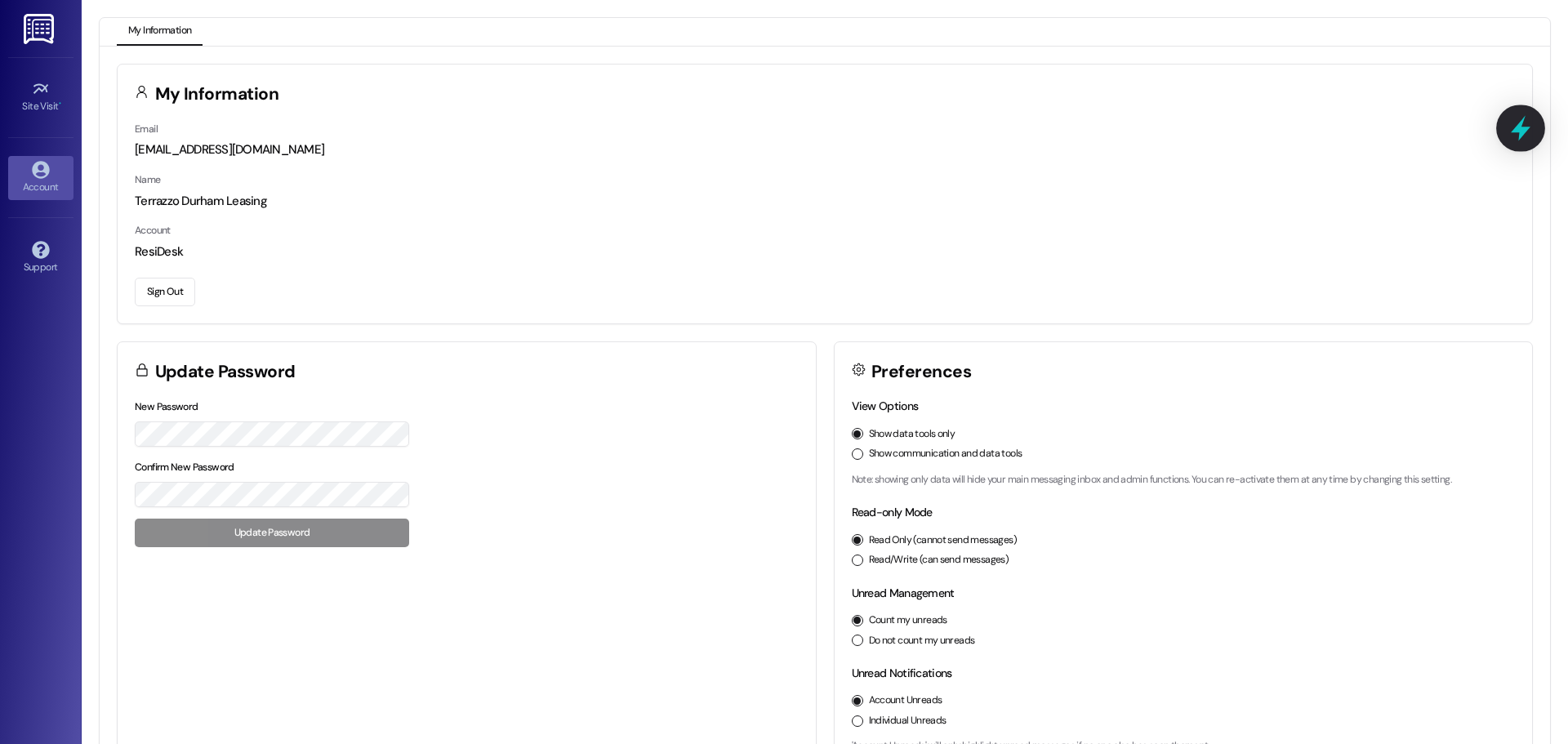
click at [1518, 118] on icon at bounding box center [1521, 128] width 27 height 27
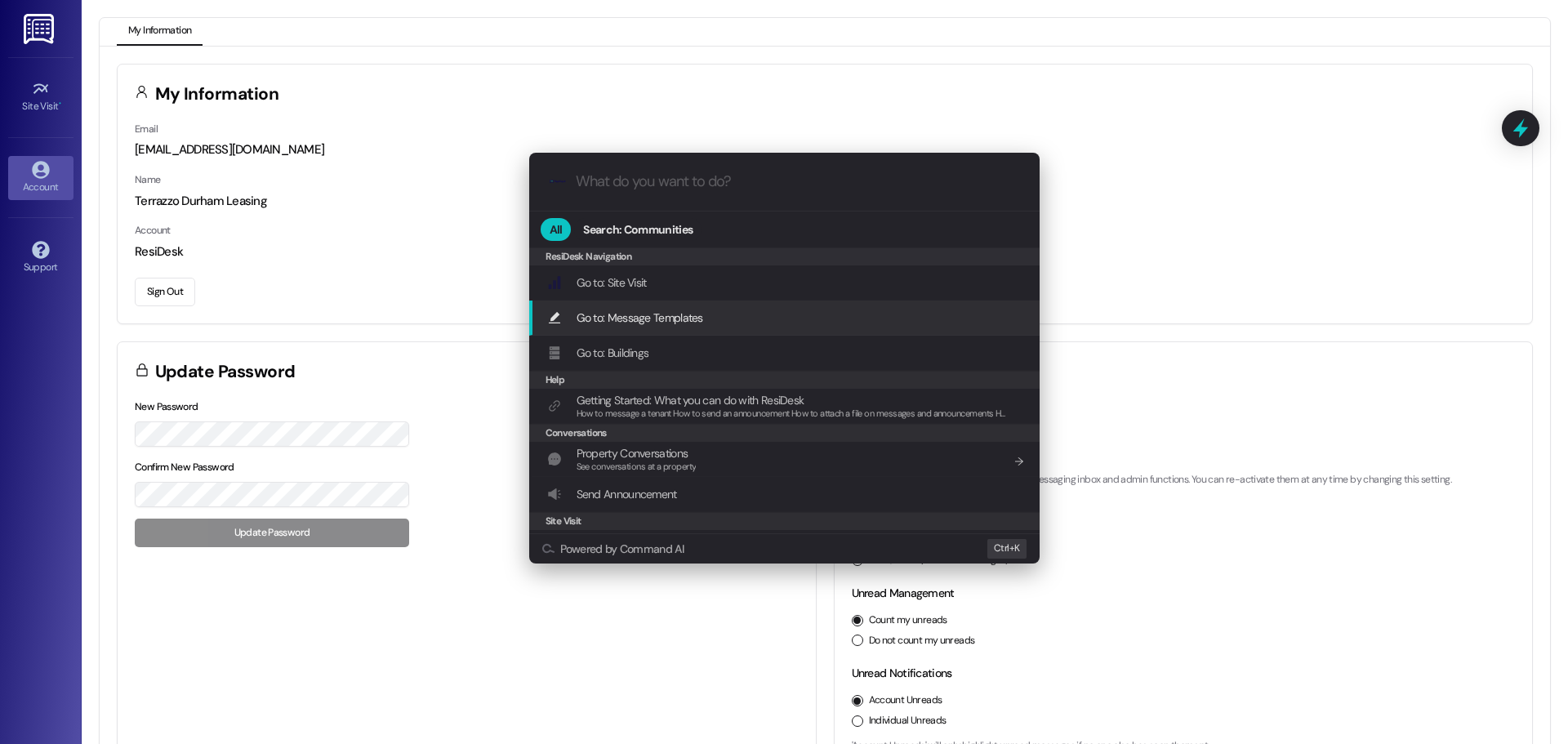
click at [693, 320] on span "Go to: Message Templates" at bounding box center [639, 317] width 126 height 15
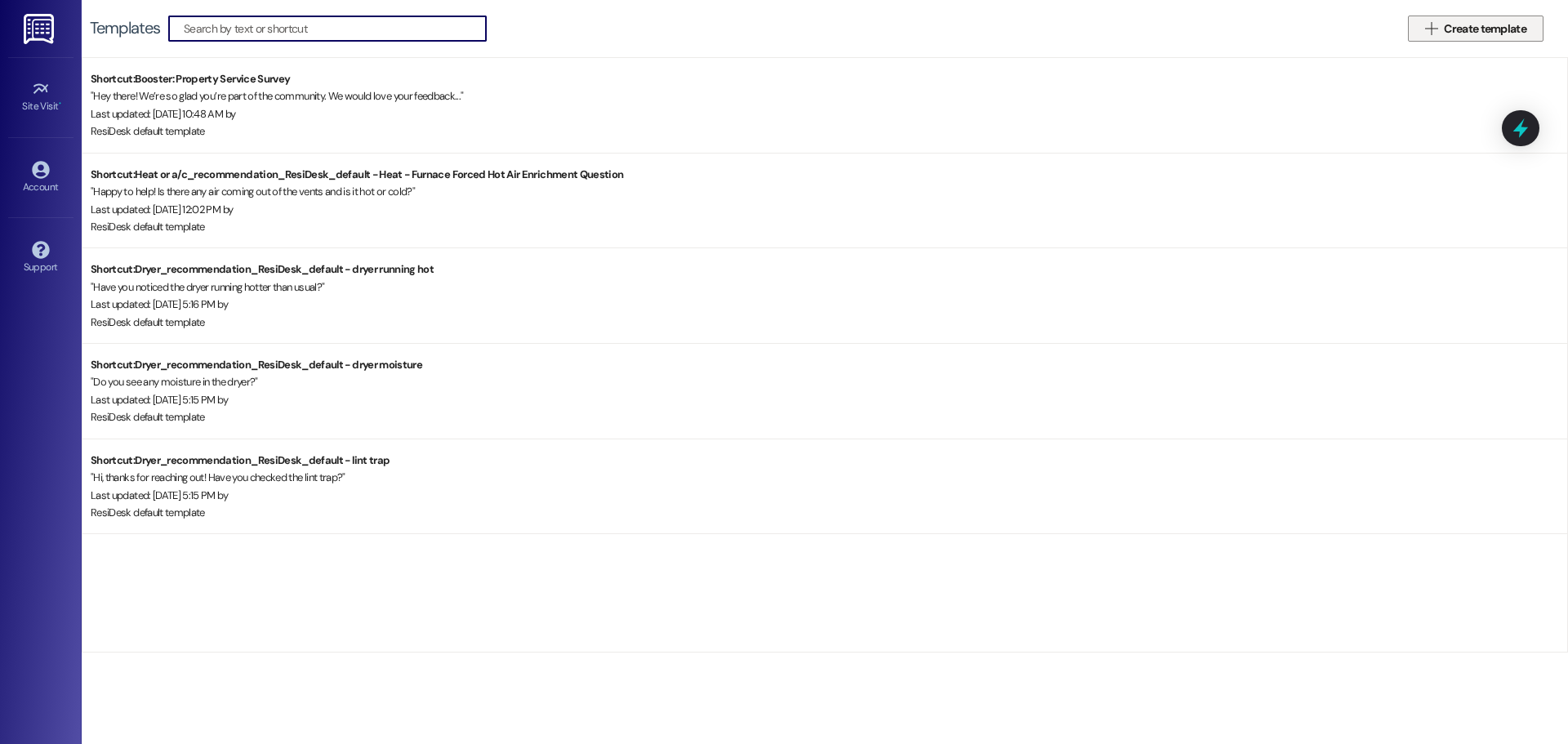
click at [1449, 22] on span "Create template" at bounding box center [1485, 29] width 82 height 17
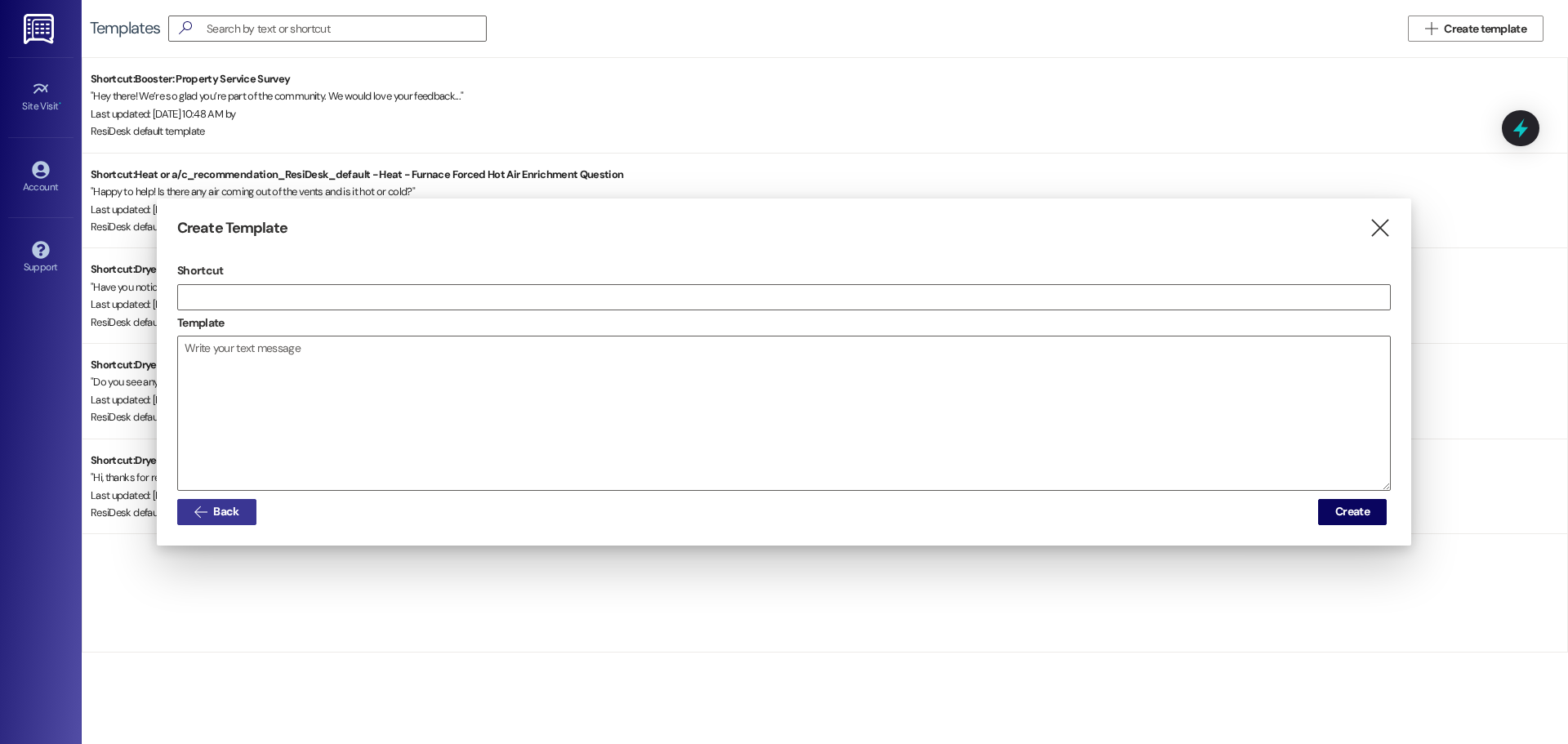
click at [193, 522] on span " Back" at bounding box center [217, 512] width 52 height 25
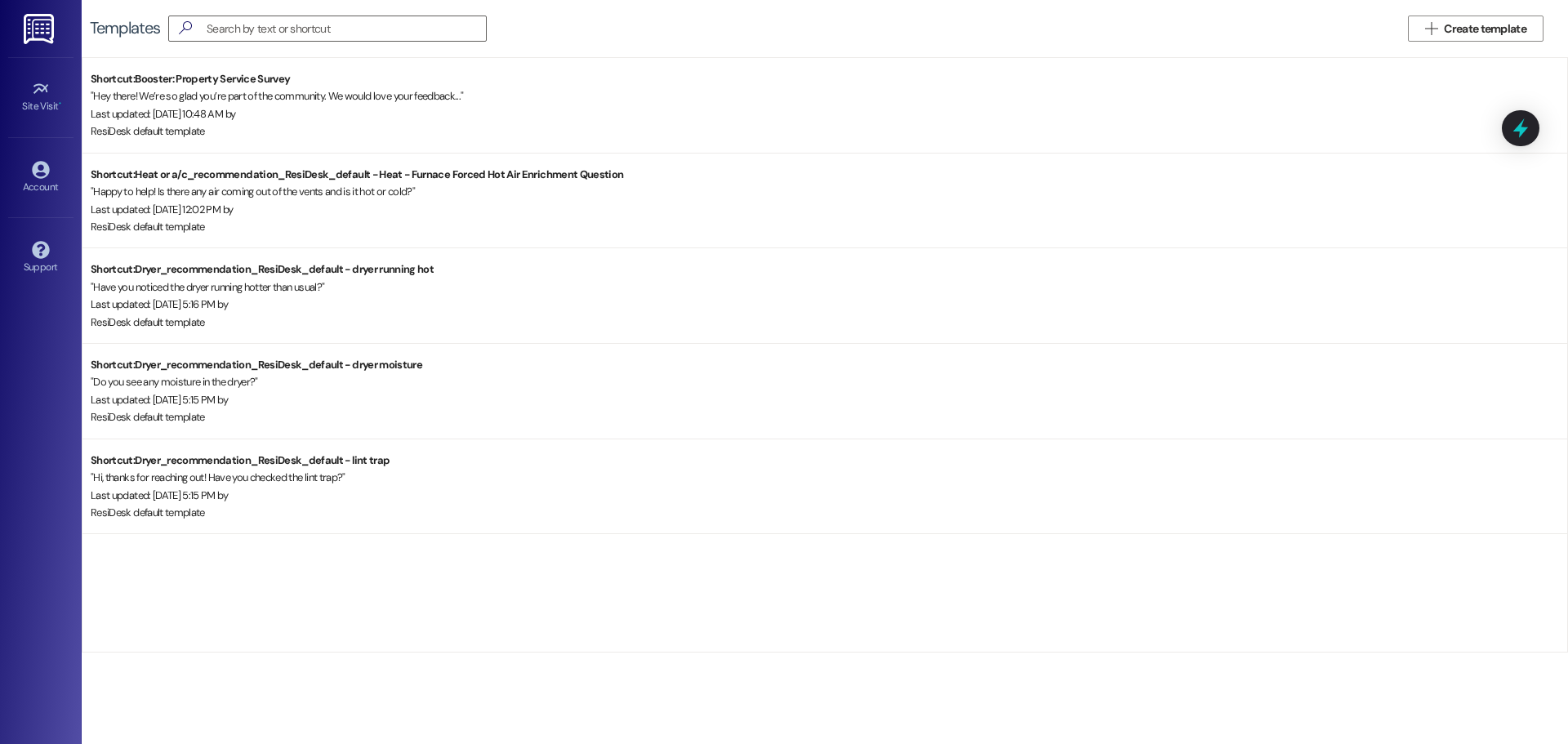
click at [30, 23] on img at bounding box center [40, 28] width 33 height 30
